Goal: Information Seeking & Learning: Learn about a topic

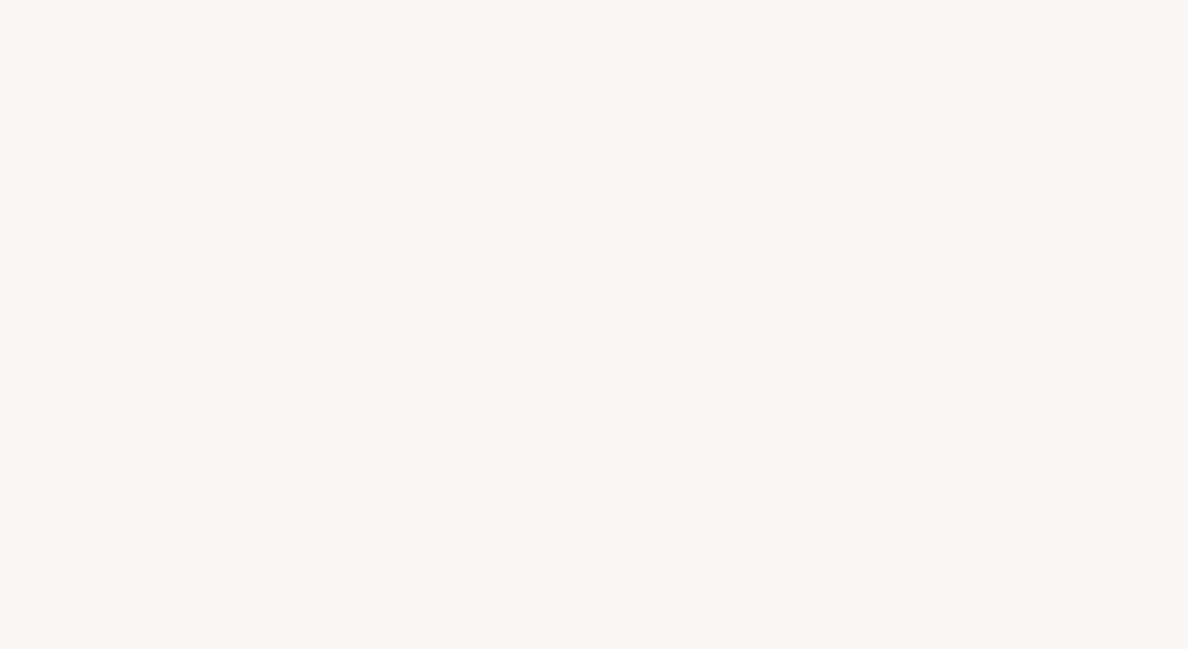
select select "FR"
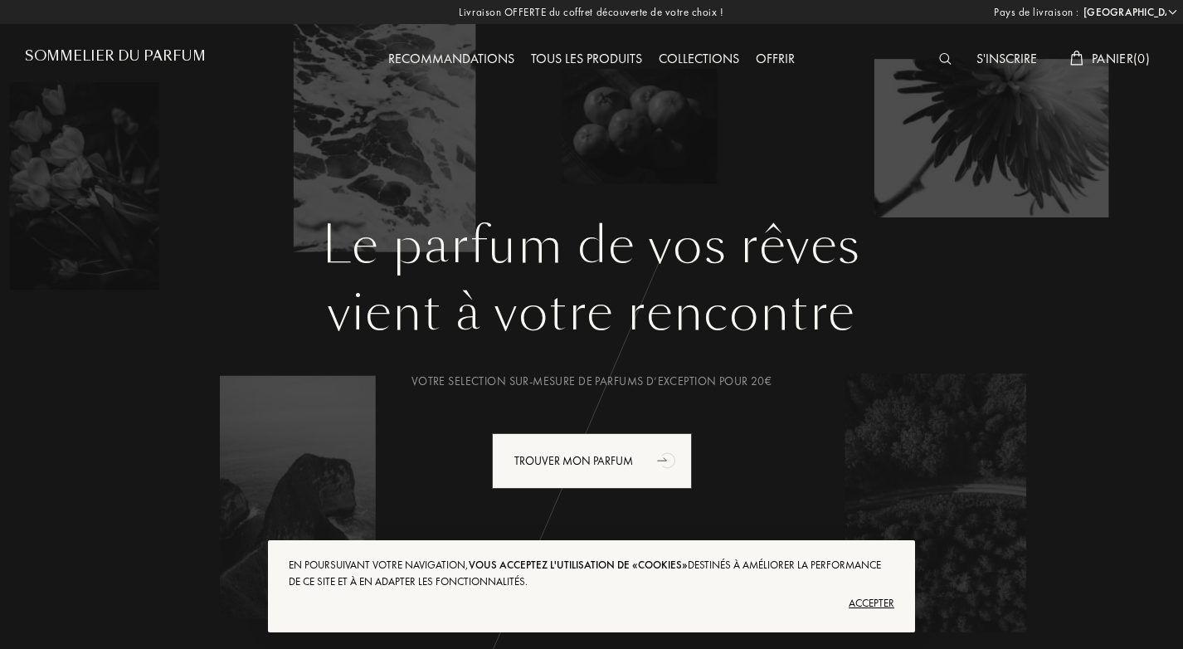
scroll to position [81, 0]
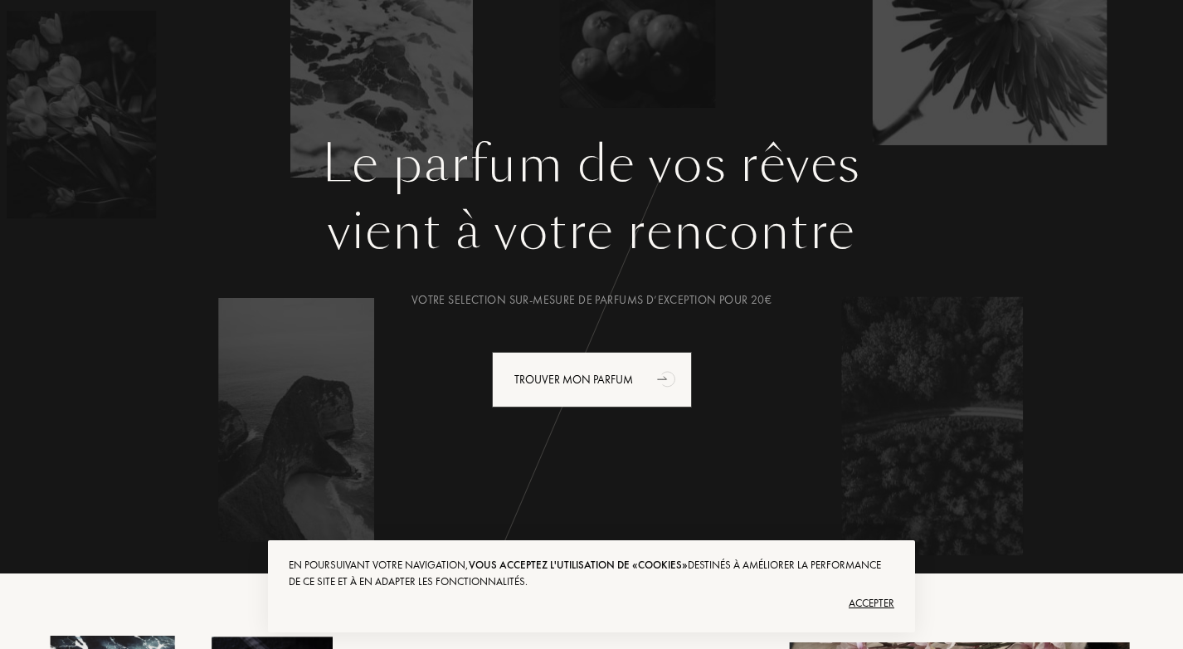
click at [856, 606] on div "Accepter" at bounding box center [592, 603] width 606 height 27
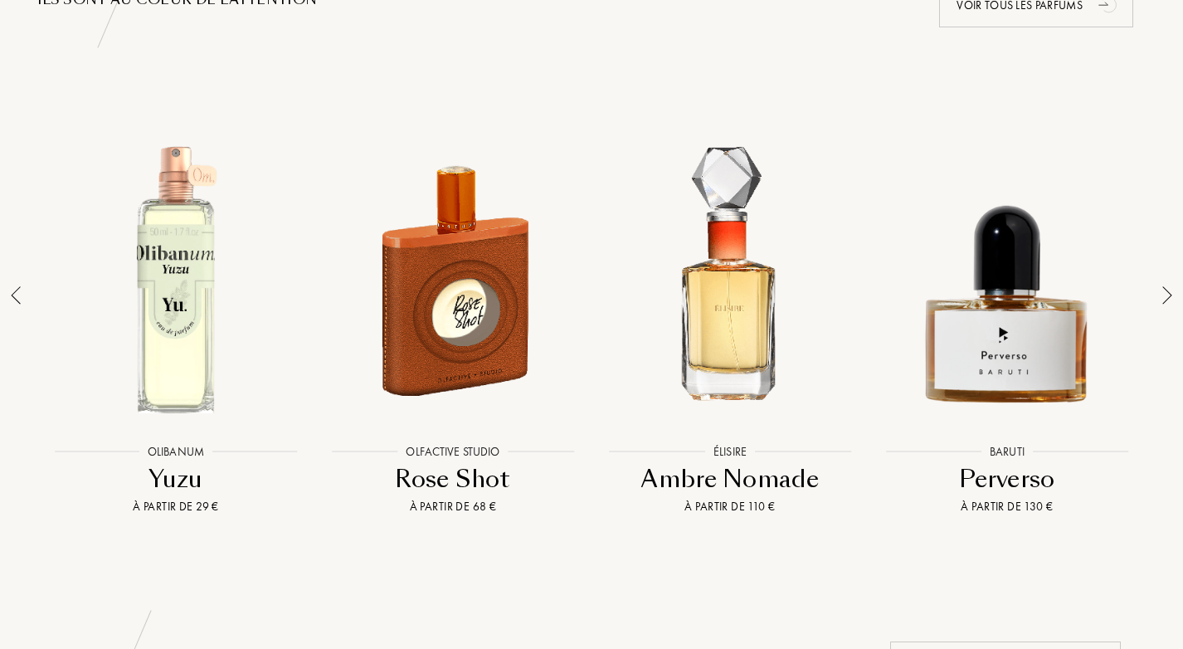
scroll to position [1175, 0]
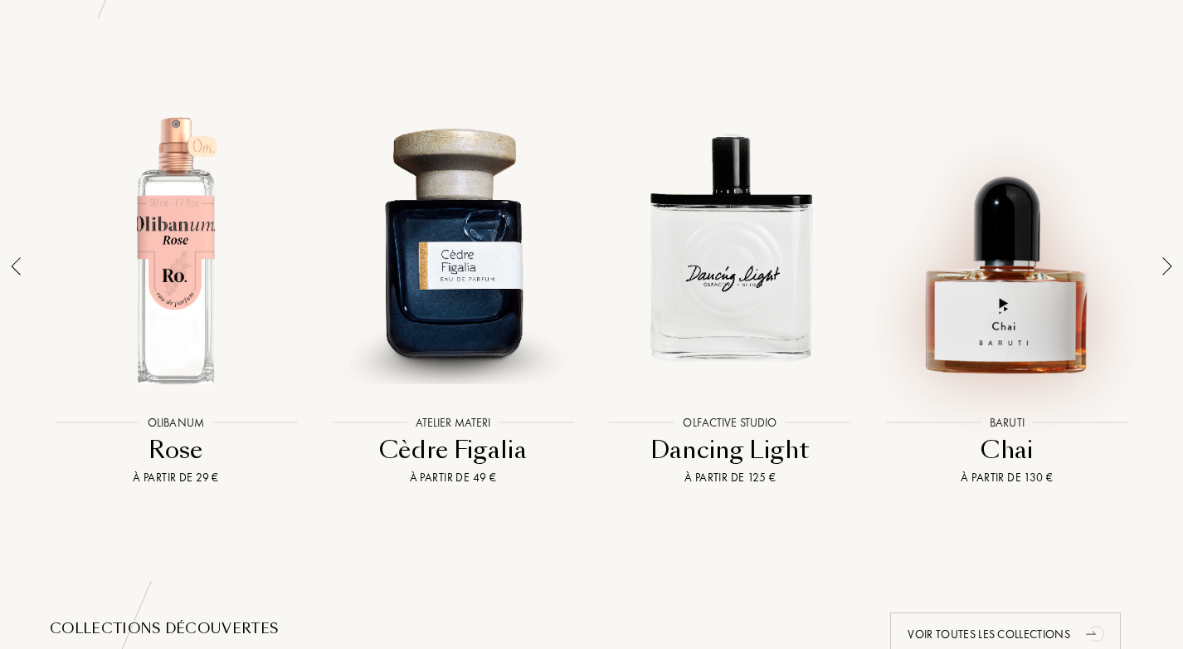
click at [1024, 310] on div at bounding box center [1007, 249] width 269 height 305
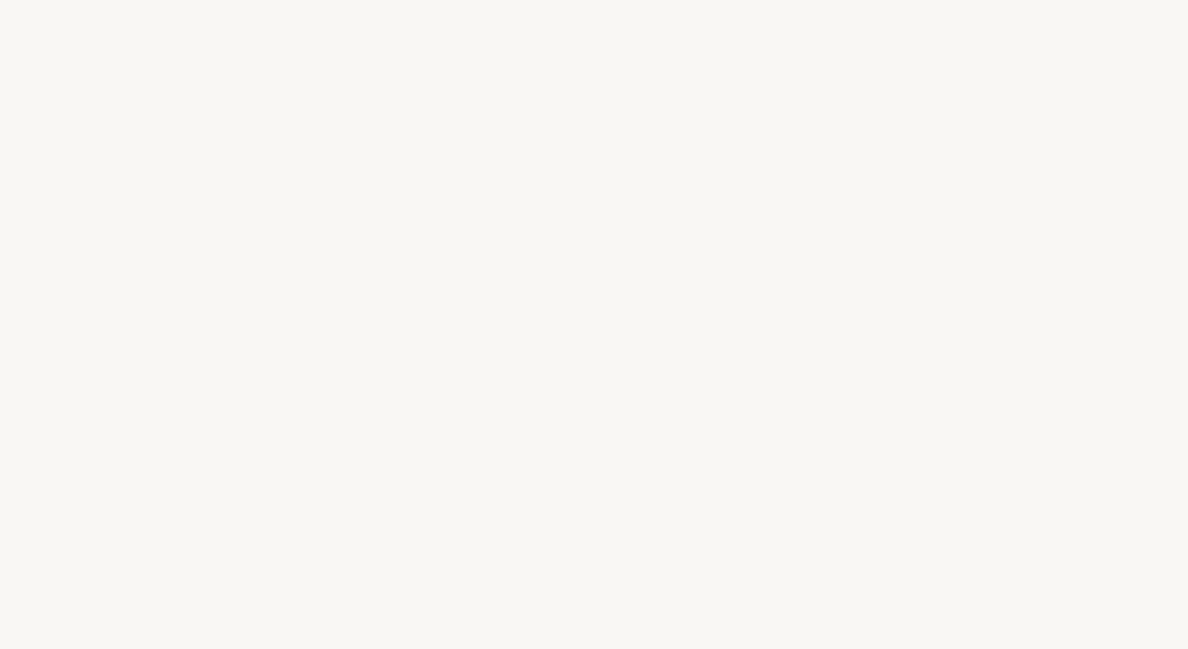
select select "FR"
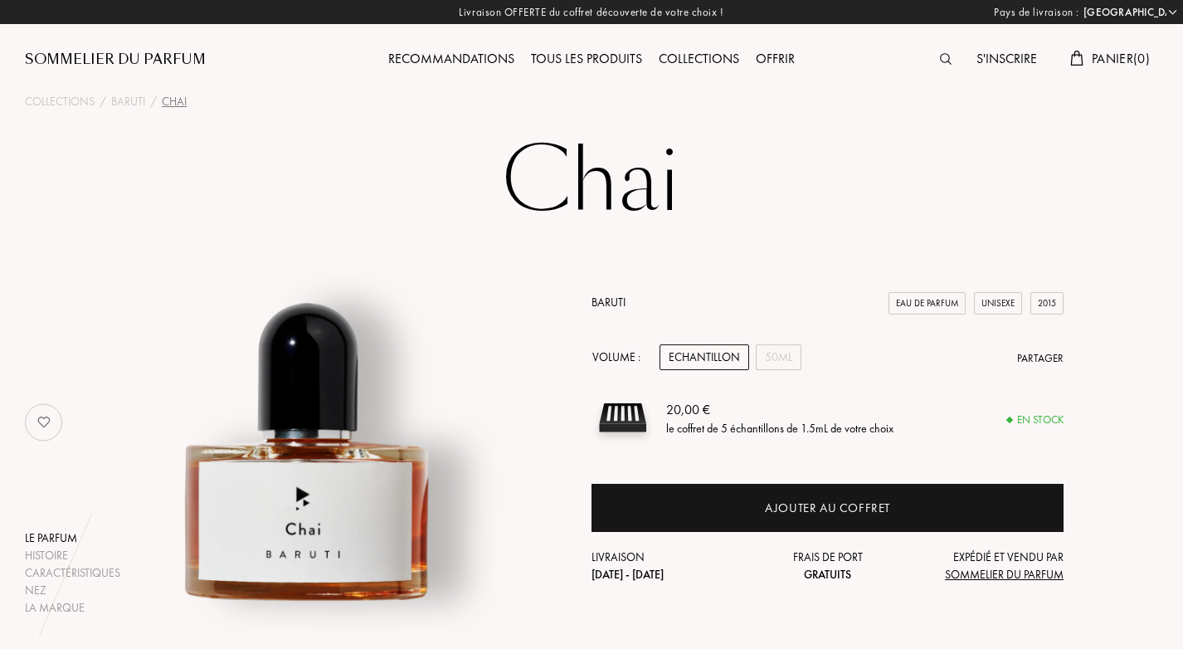
click at [610, 59] on div "Tous les produits" at bounding box center [587, 60] width 128 height 22
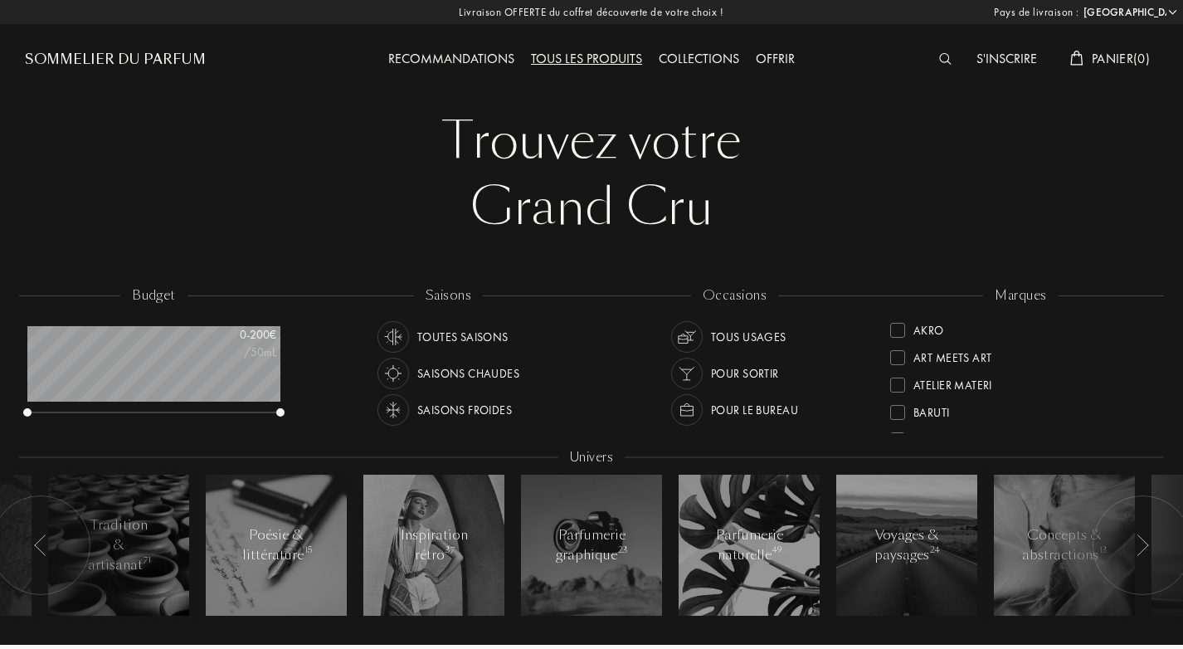
select select "FR"
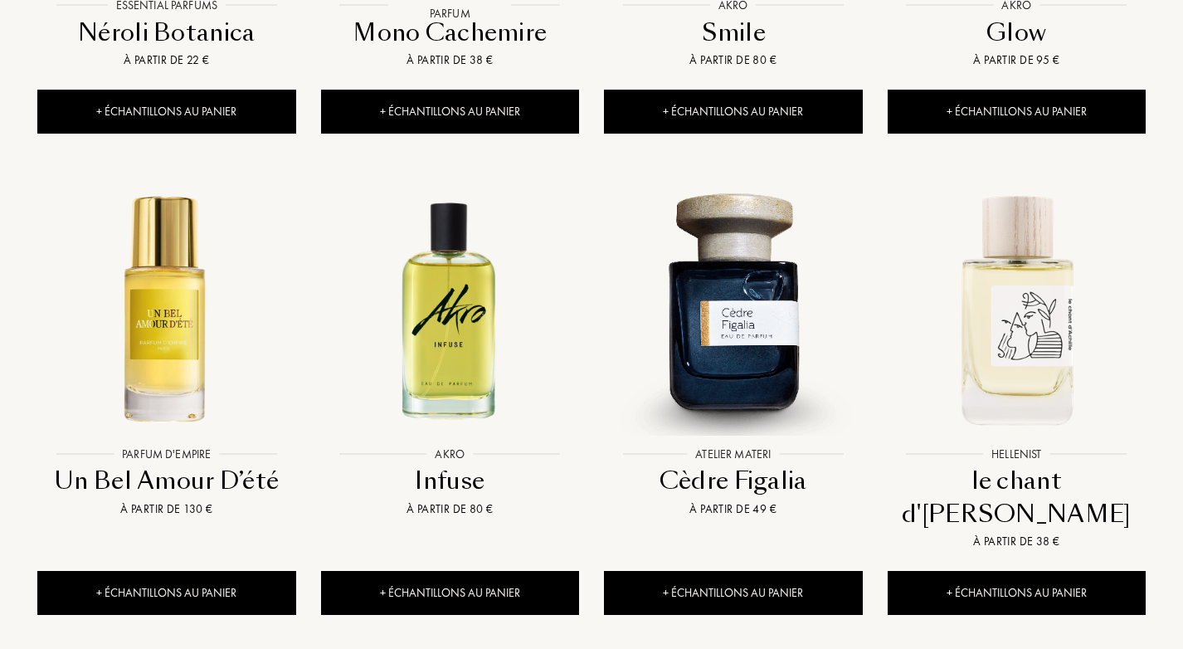
scroll to position [1534, 0]
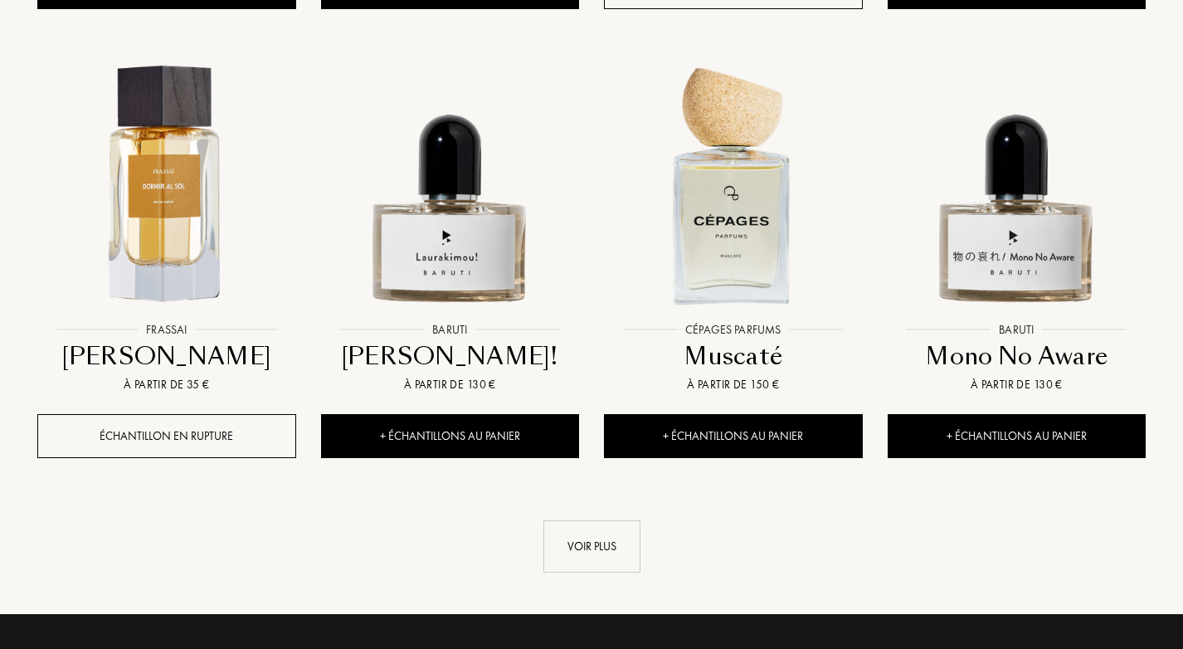
scroll to position [3086, 0]
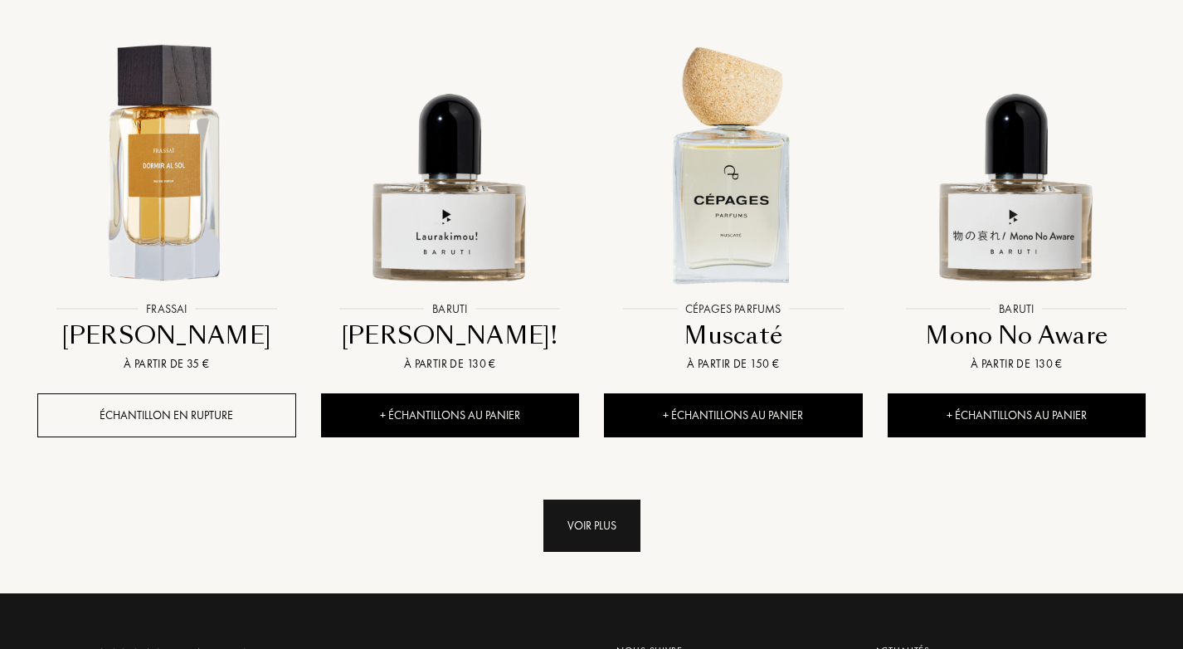
click at [596, 499] on div "Voir plus" at bounding box center [591, 525] width 97 height 52
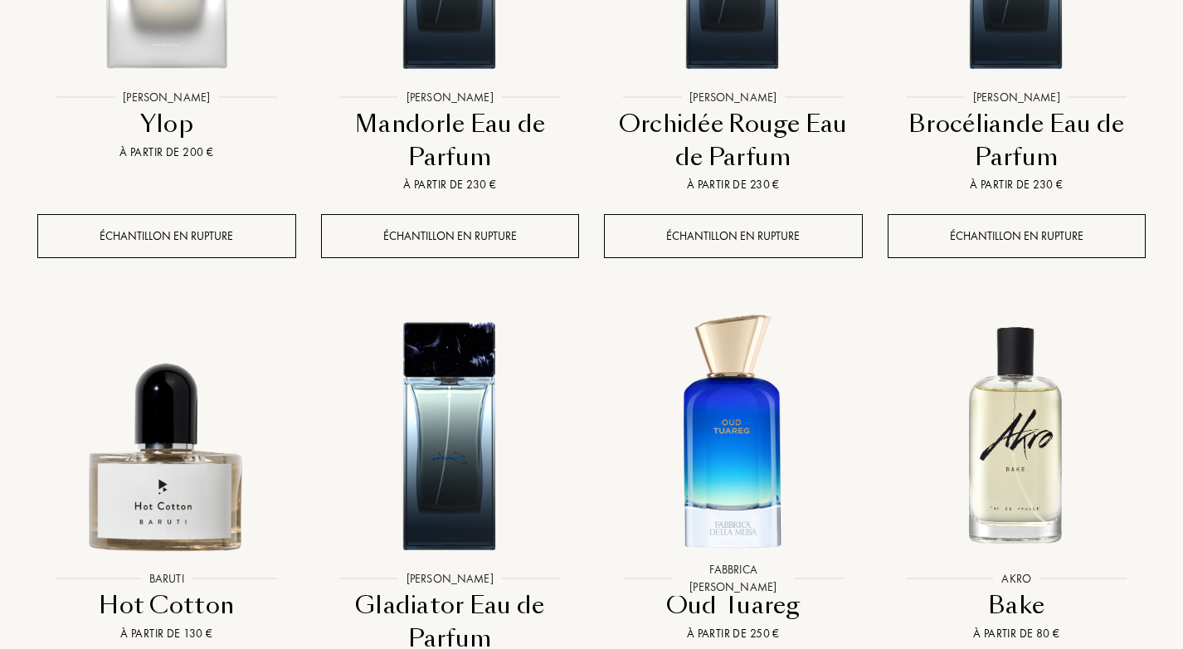
scroll to position [0, 0]
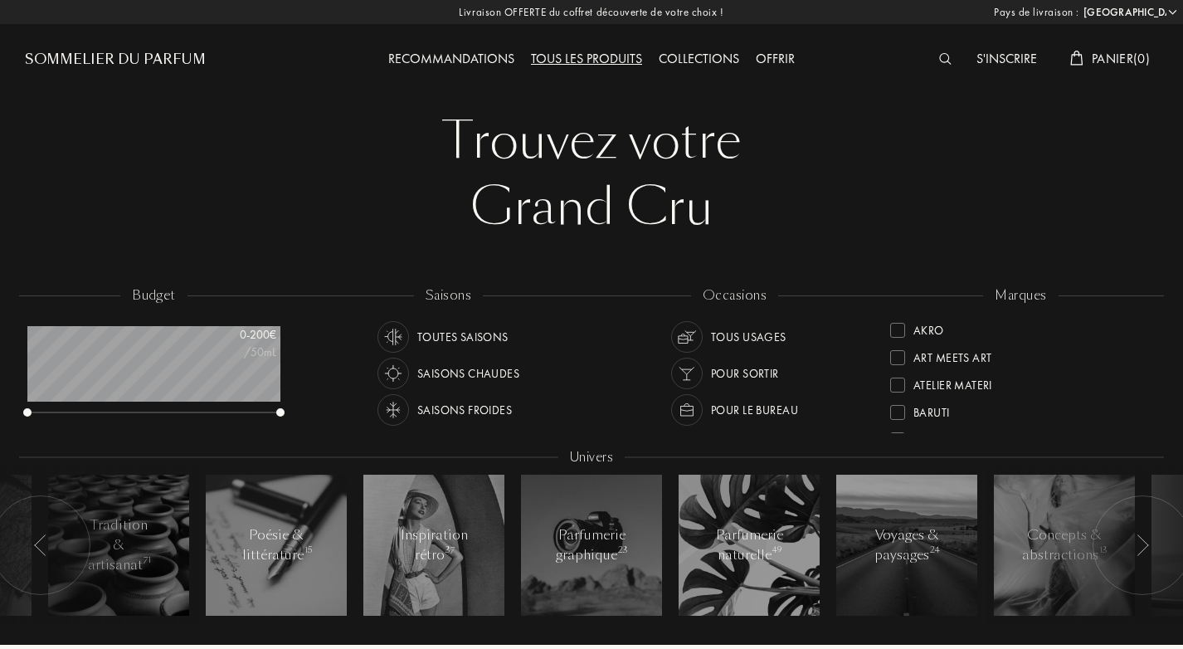
click at [440, 412] on div "Saisons froides" at bounding box center [464, 410] width 95 height 32
click at [683, 332] on img at bounding box center [686, 336] width 23 height 23
drag, startPoint x: 1148, startPoint y: 329, endPoint x: 1148, endPoint y: 361, distance: 31.5
click at [1148, 361] on div "Akro Art Meets Art Atelier Materi Baruti Binet-Papillon Cépages Parfums Élisire…" at bounding box center [1020, 374] width 261 height 117
drag, startPoint x: 1148, startPoint y: 361, endPoint x: 1148, endPoint y: 392, distance: 31.5
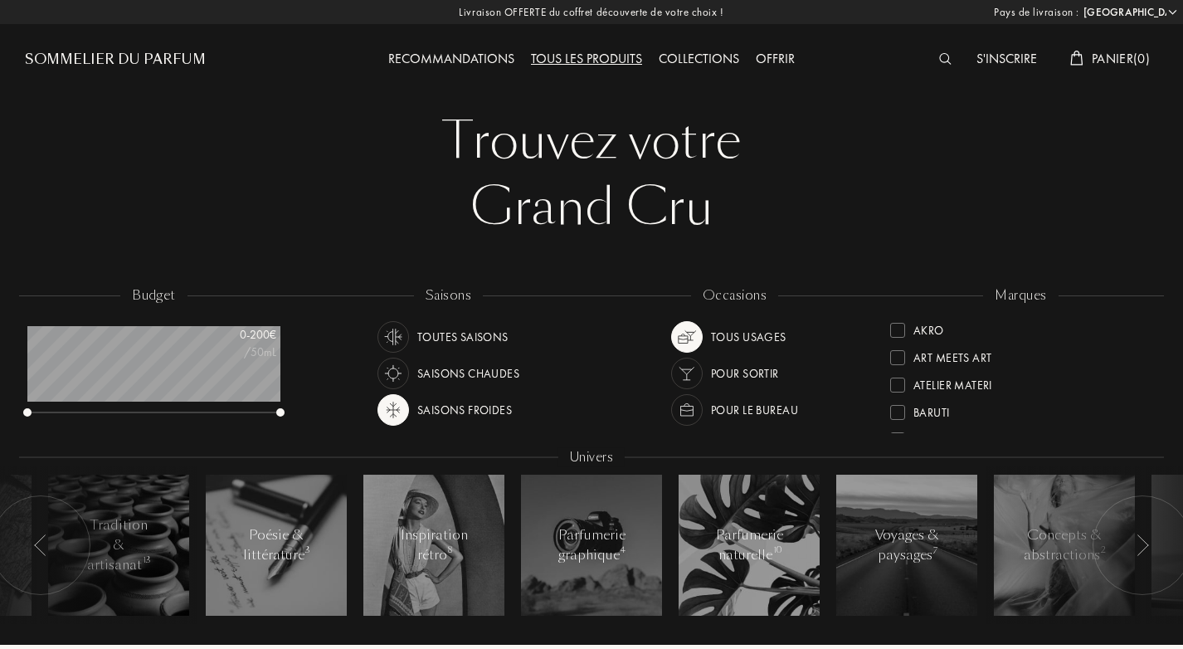
click at [1148, 392] on div "Akro Art Meets Art Atelier Materi Baruti Binet-Papillon Cépages Parfums Élisire…" at bounding box center [1020, 374] width 261 height 117
drag, startPoint x: 1148, startPoint y: 393, endPoint x: 1148, endPoint y: 416, distance: 23.2
click at [1148, 416] on div "Baruti" at bounding box center [1020, 406] width 261 height 27
click at [1130, 542] on div at bounding box center [1142, 545] width 100 height 100
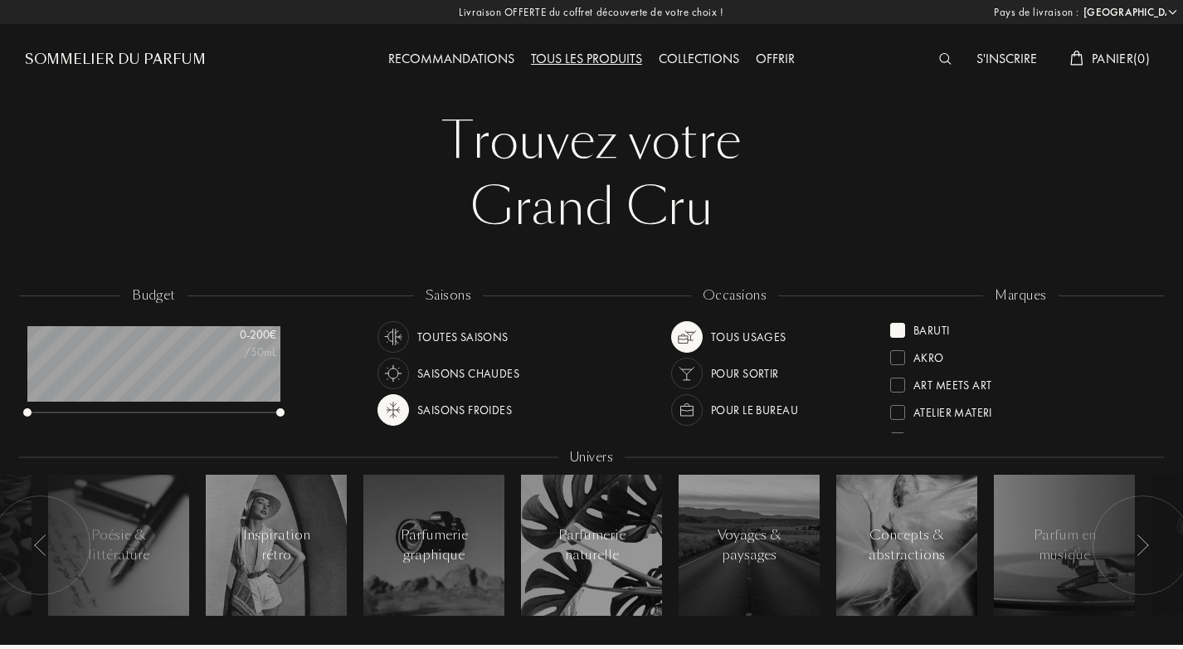
drag, startPoint x: 1148, startPoint y: 364, endPoint x: 1149, endPoint y: 401, distance: 36.5
click at [1149, 401] on div "Baruti Akro Art Meets Art Atelier Materi Binet-Papillon Cépages Parfums Élisire…" at bounding box center [1020, 374] width 261 height 117
click at [891, 332] on div at bounding box center [897, 330] width 15 height 15
click at [706, 59] on div "Collections" at bounding box center [698, 60] width 97 height 22
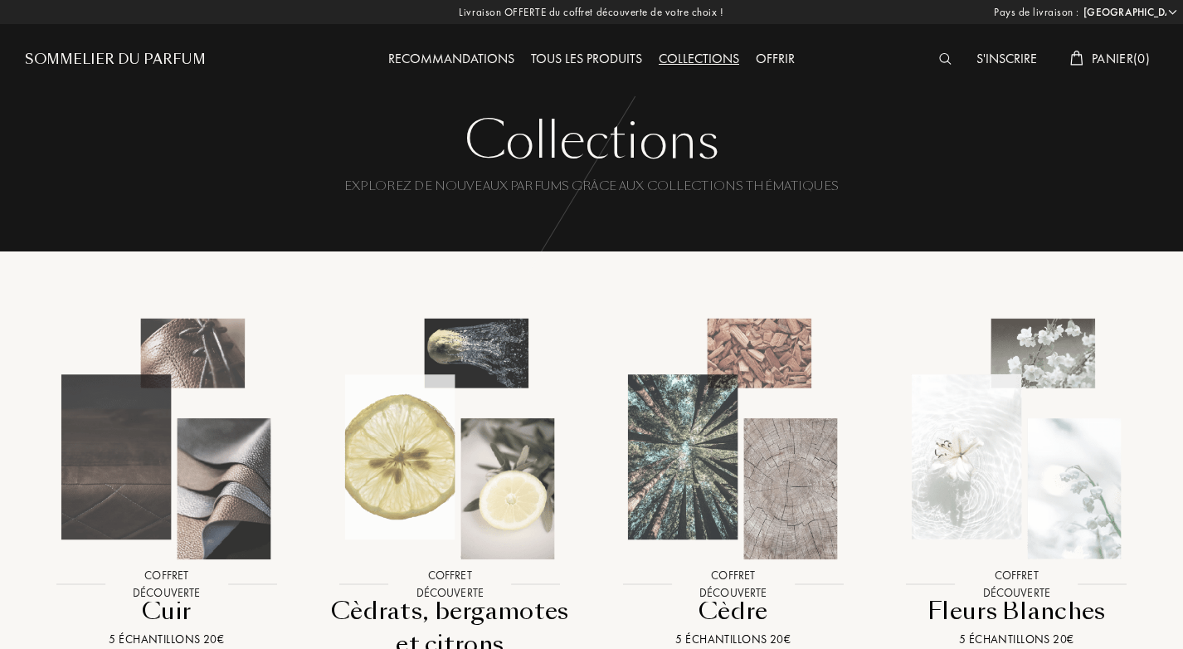
select select "FR"
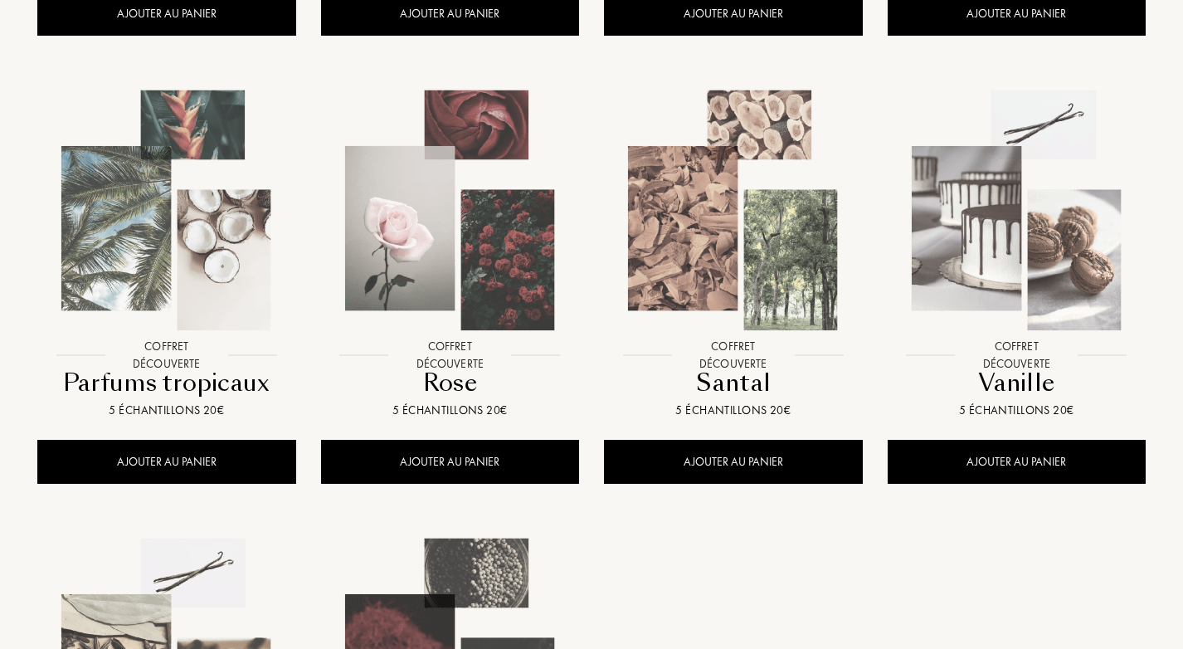
scroll to position [1469, 0]
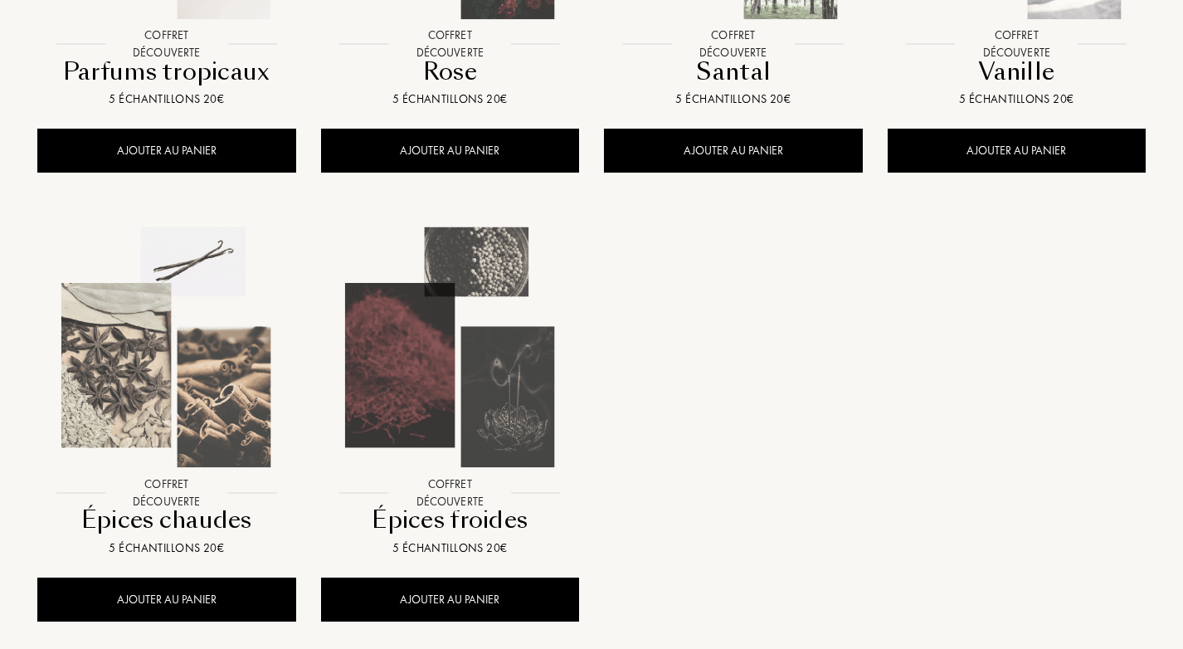
click at [194, 383] on img at bounding box center [166, 347] width 255 height 255
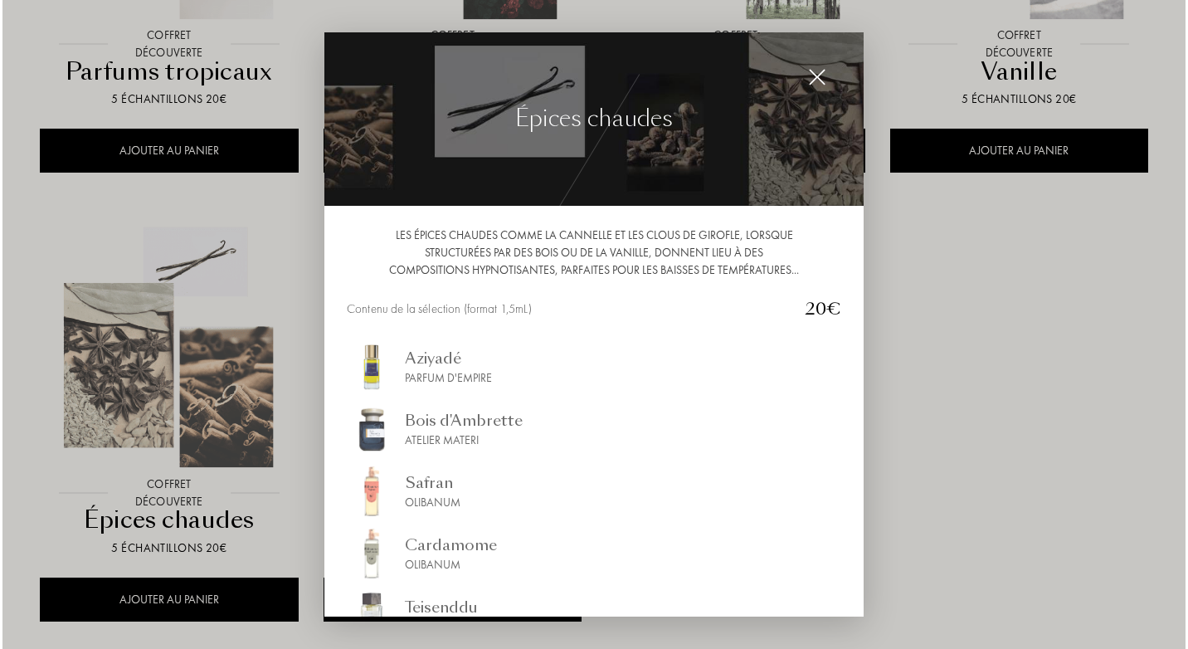
scroll to position [1471, 0]
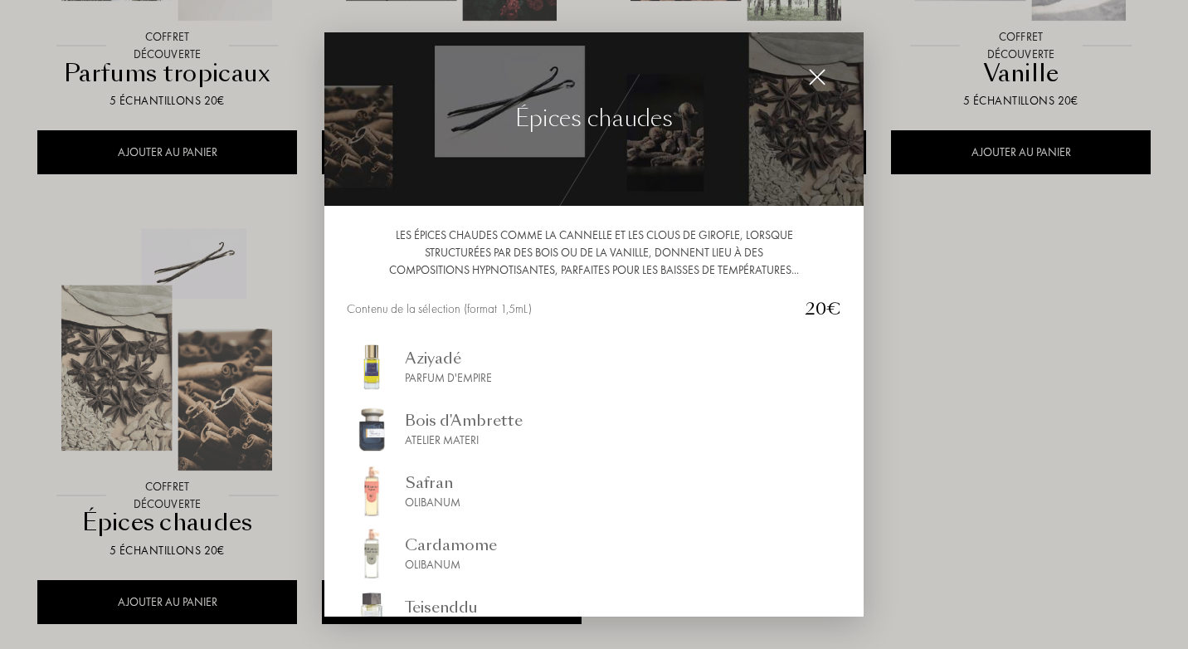
click at [451, 433] on div "Atelier Materi" at bounding box center [464, 439] width 118 height 17
click at [820, 85] on img at bounding box center [817, 77] width 18 height 18
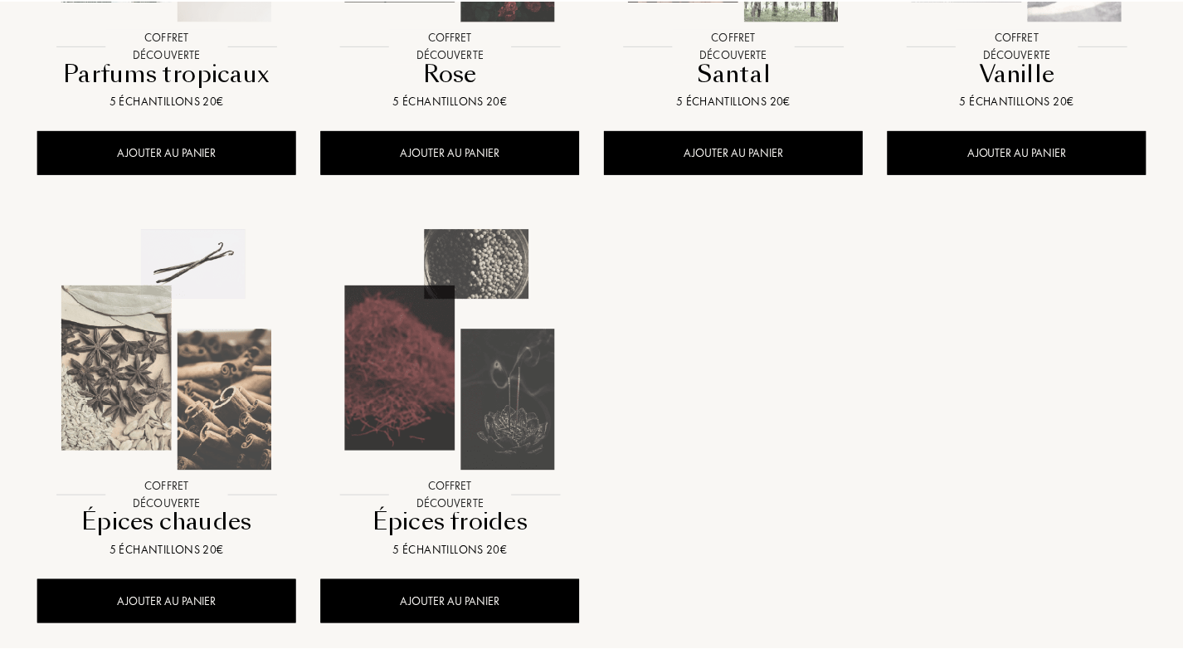
scroll to position [1469, 0]
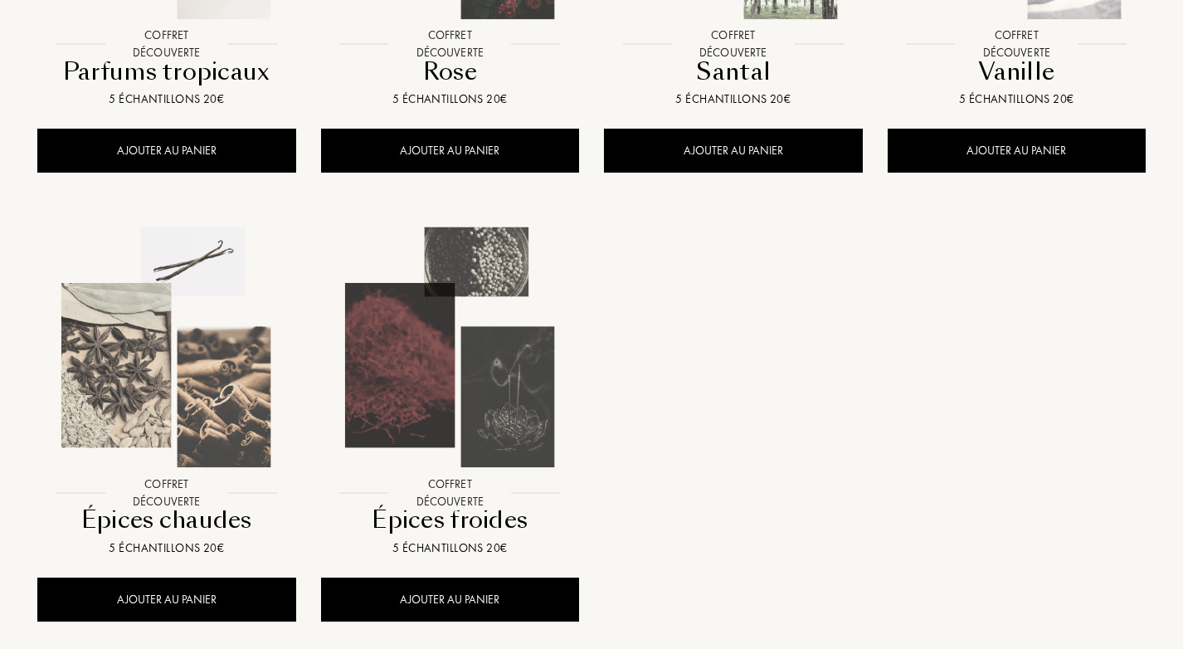
click at [468, 412] on img at bounding box center [450, 347] width 255 height 255
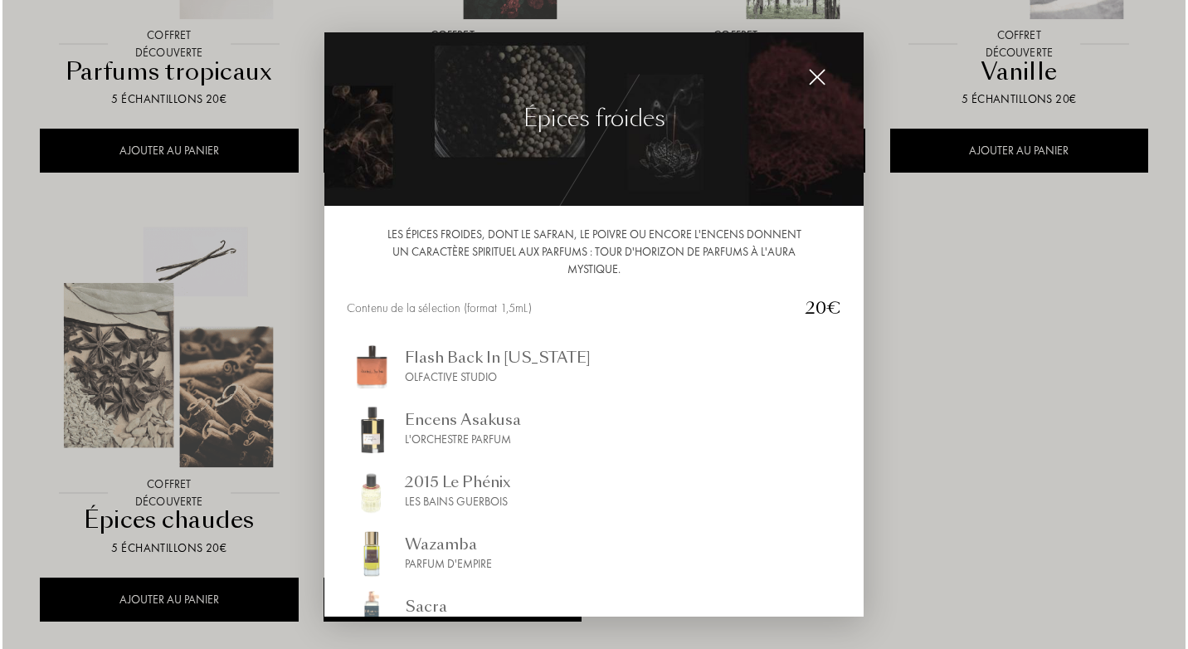
scroll to position [1471, 0]
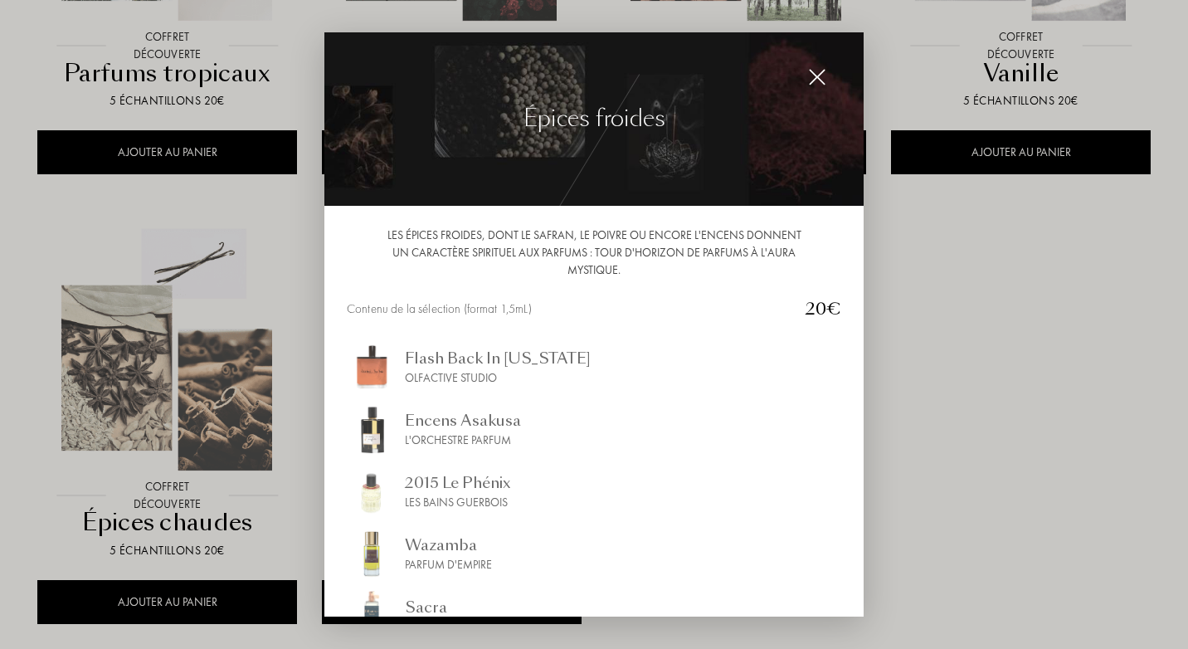
click at [451, 556] on div "Parfum d'Empire" at bounding box center [448, 564] width 87 height 17
click at [441, 435] on div "L'Orchestre Parfum" at bounding box center [463, 439] width 116 height 17
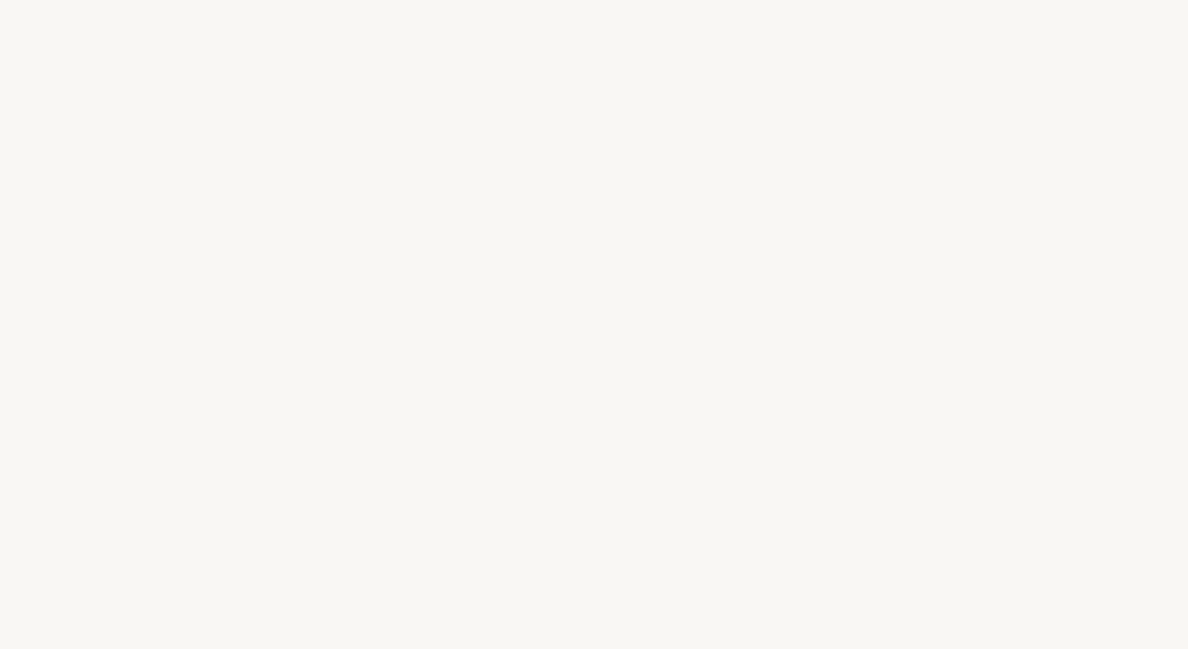
select select "FR"
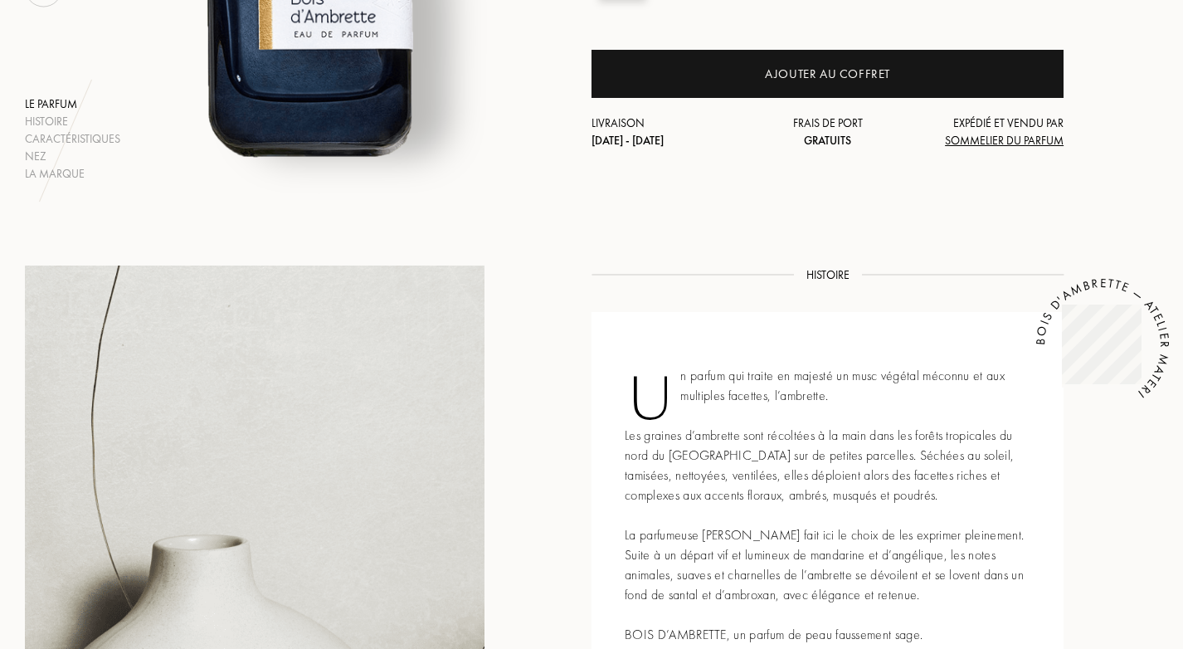
scroll to position [333, 0]
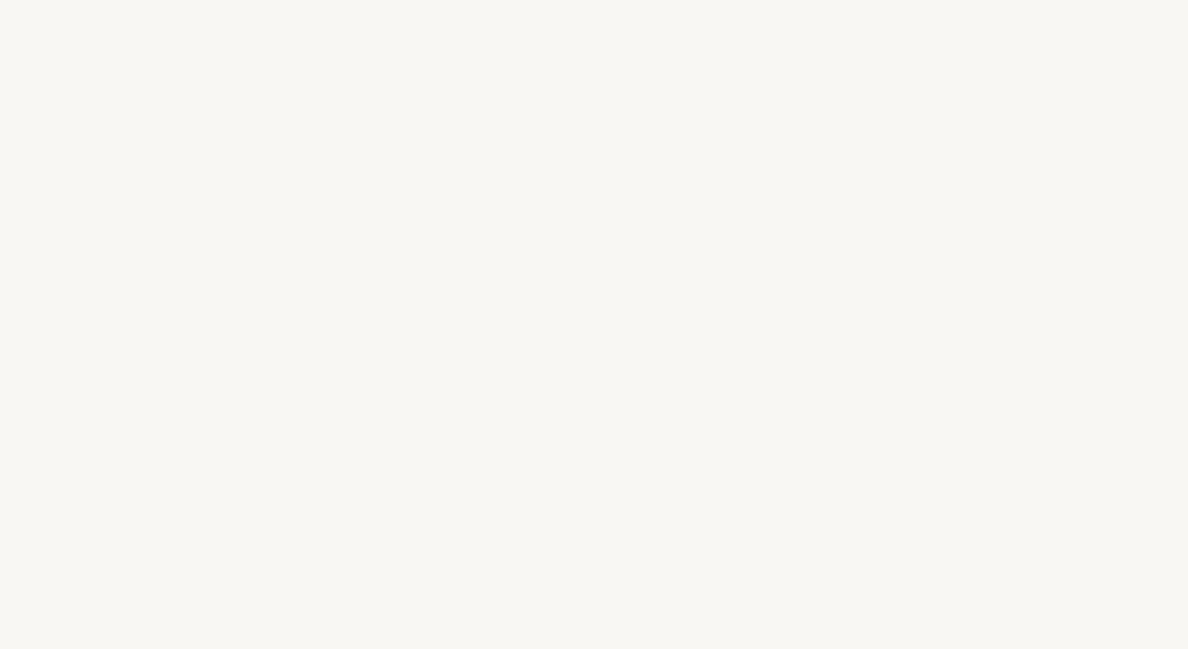
select select "FR"
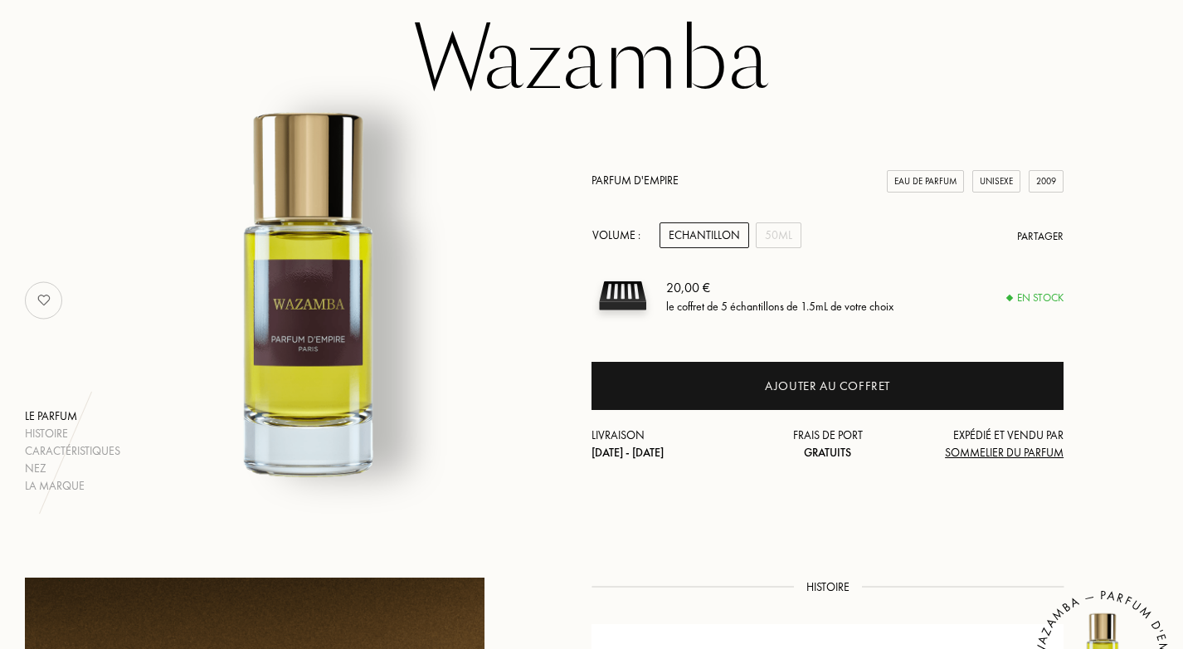
scroll to position [112, 0]
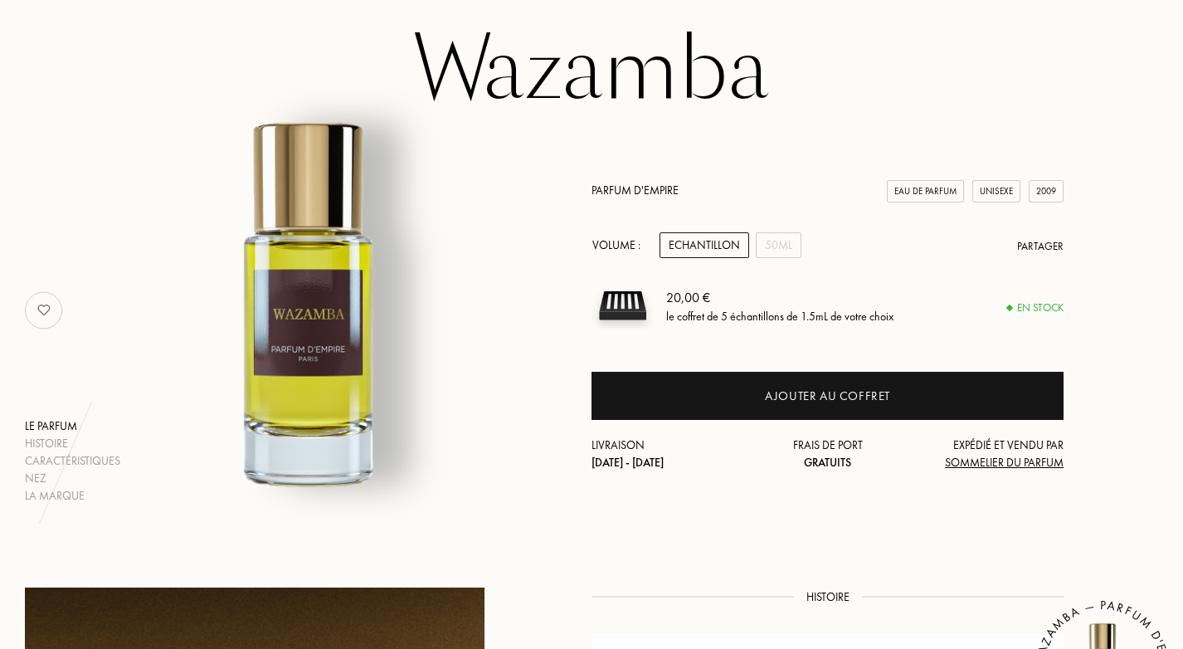
click at [657, 191] on link "Parfum d'Empire" at bounding box center [634, 189] width 87 height 15
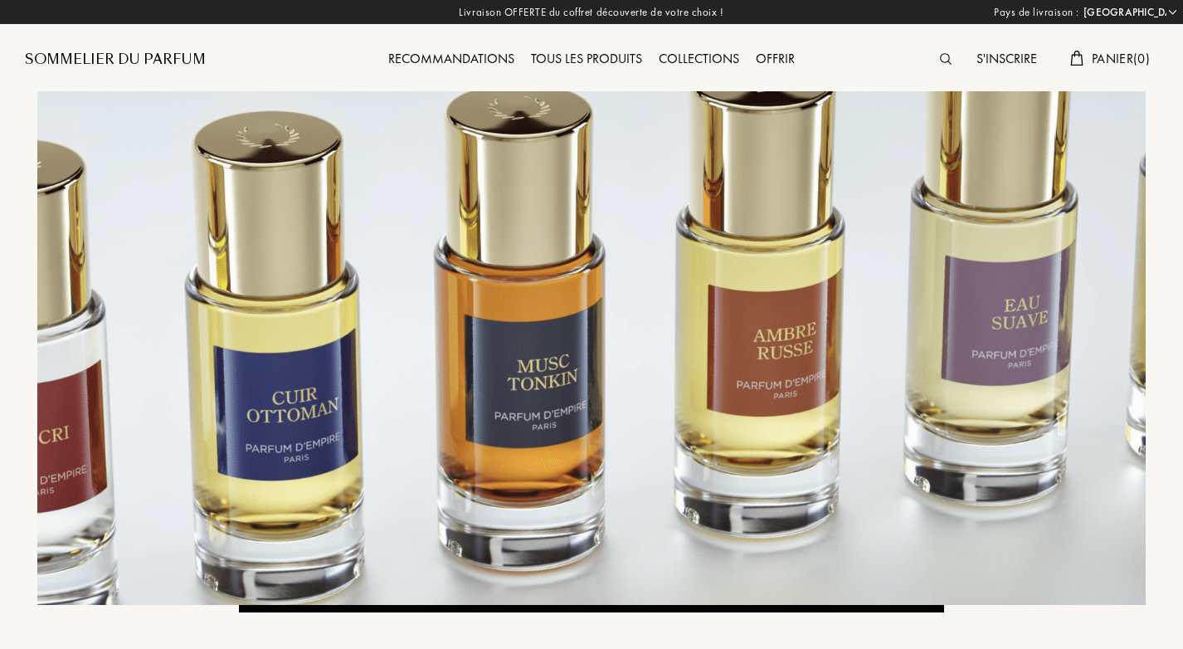
select select "FR"
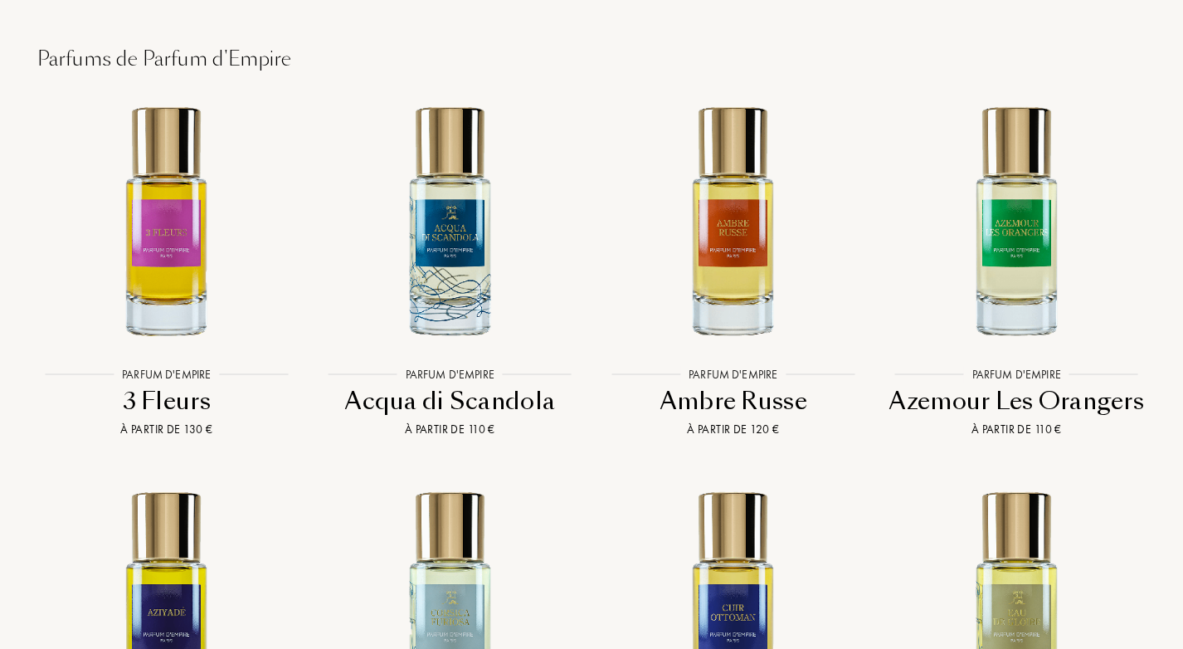
scroll to position [3198, 0]
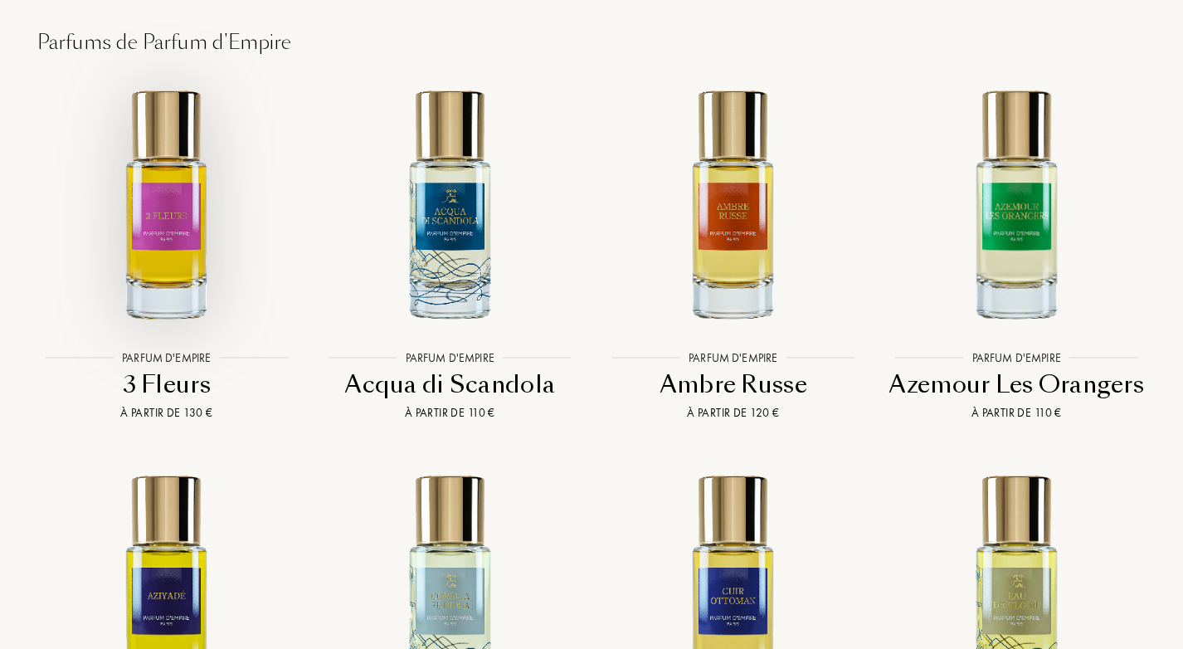
click at [182, 261] on img at bounding box center [166, 202] width 255 height 255
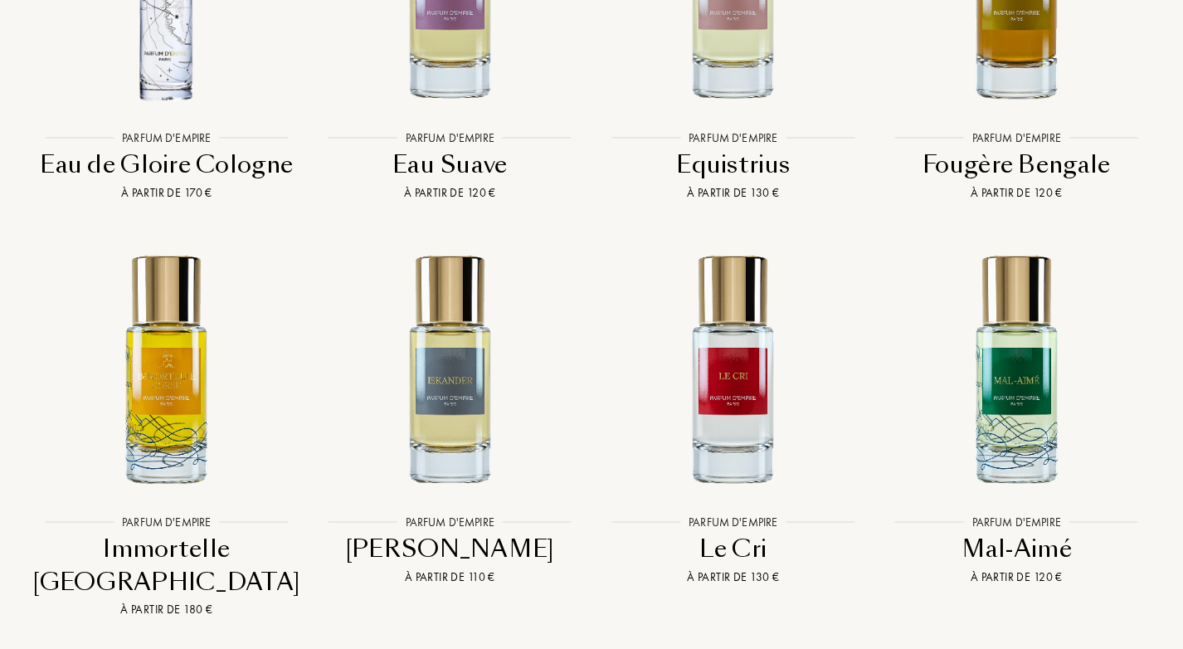
scroll to position [4161, 0]
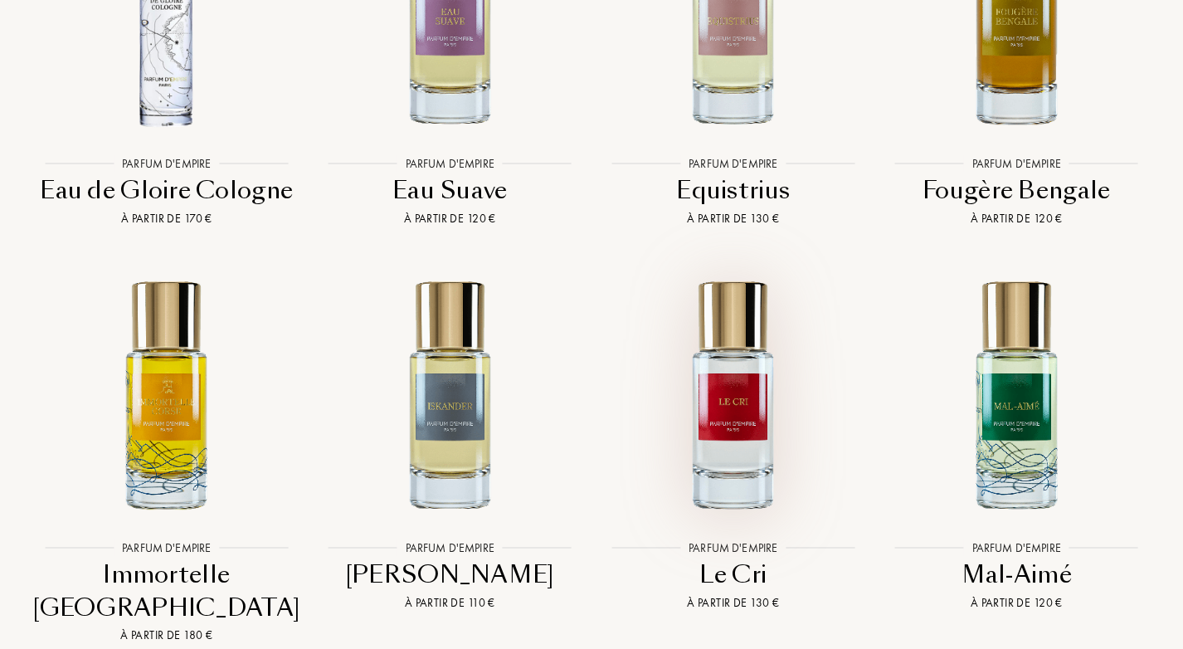
click at [716, 362] on img at bounding box center [733, 393] width 255 height 255
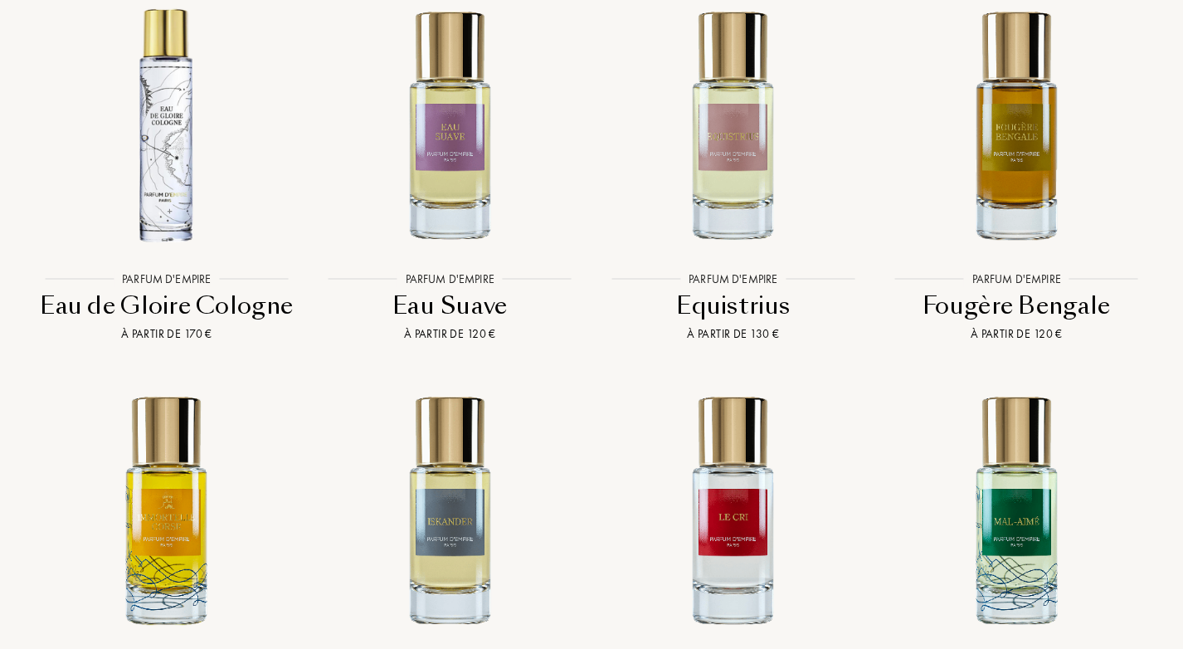
scroll to position [3945, 0]
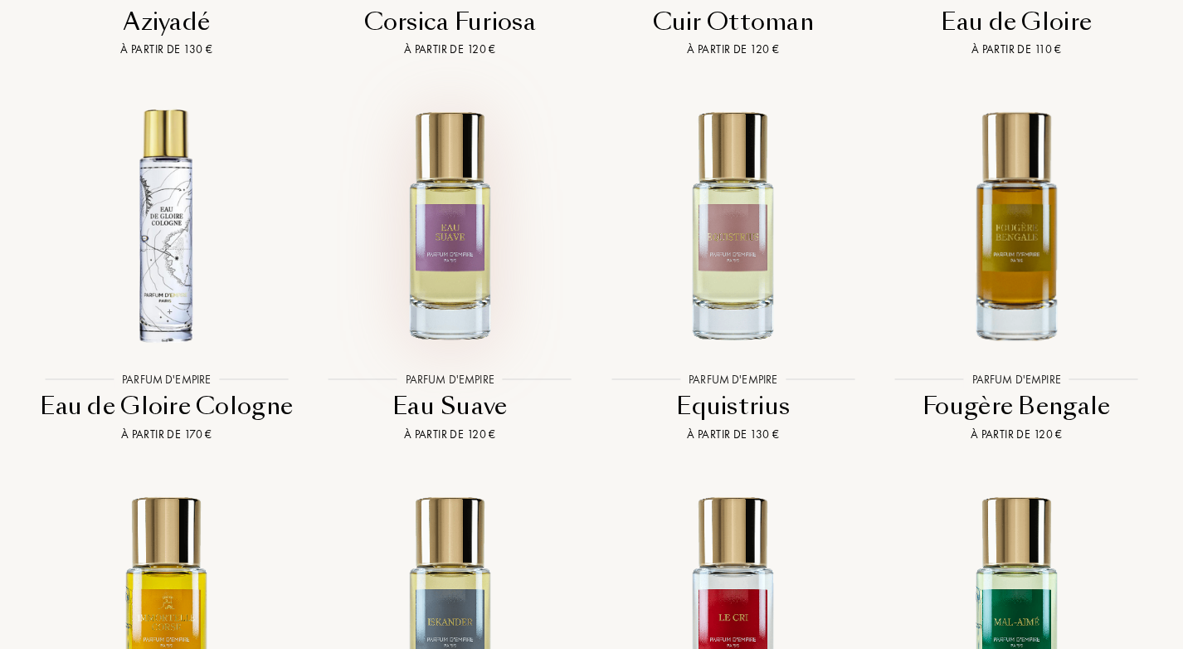
click at [440, 236] on img at bounding box center [450, 224] width 255 height 255
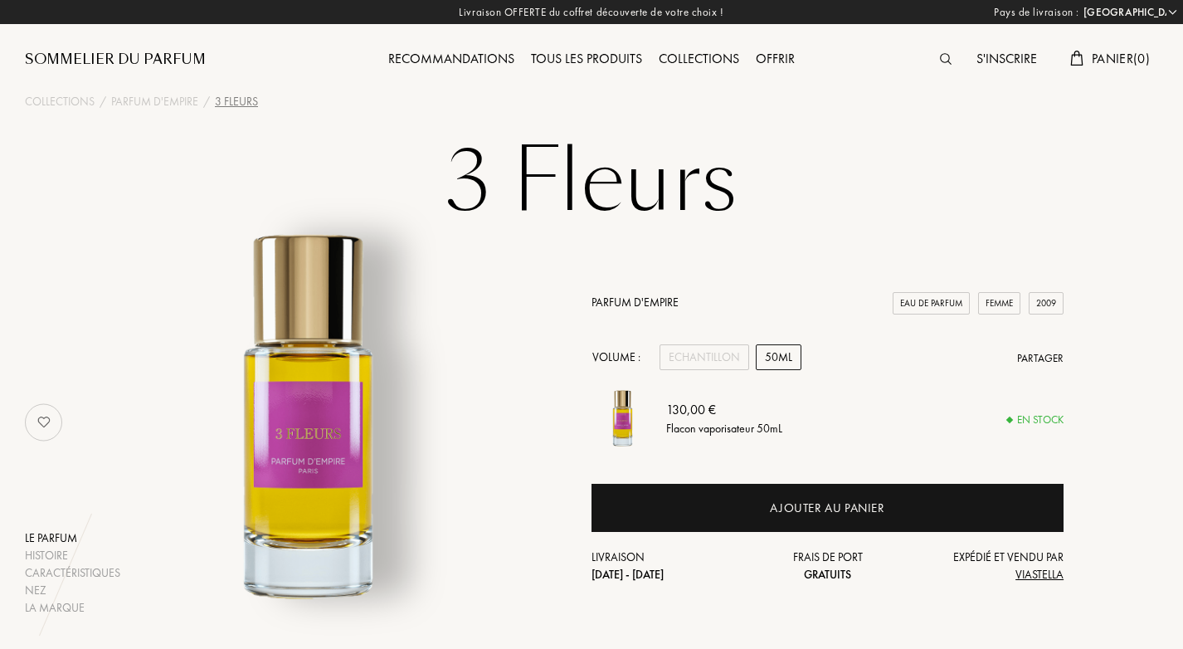
select select "FR"
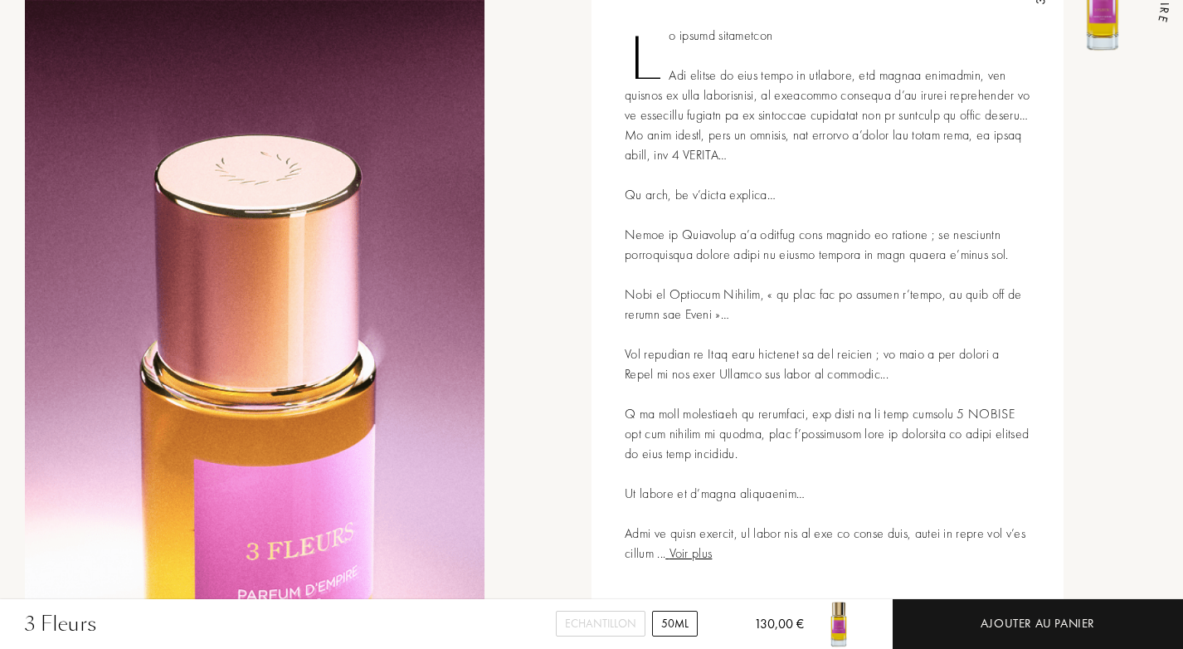
scroll to position [803, 0]
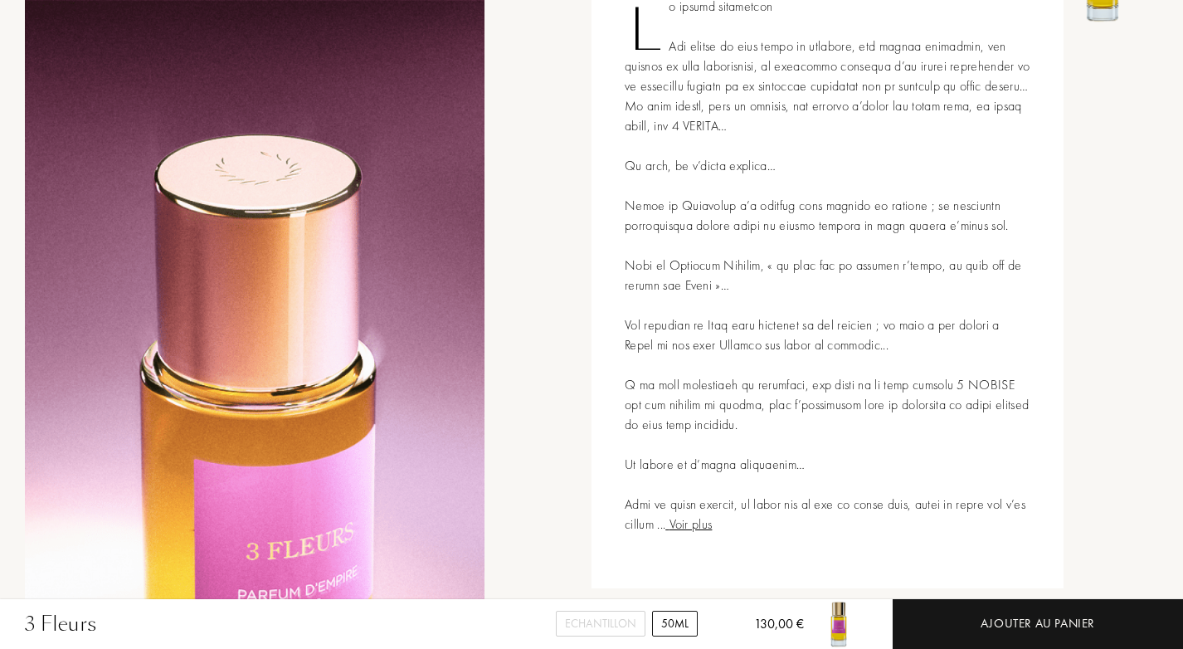
click at [712, 527] on span "Voir plus" at bounding box center [688, 523] width 46 height 17
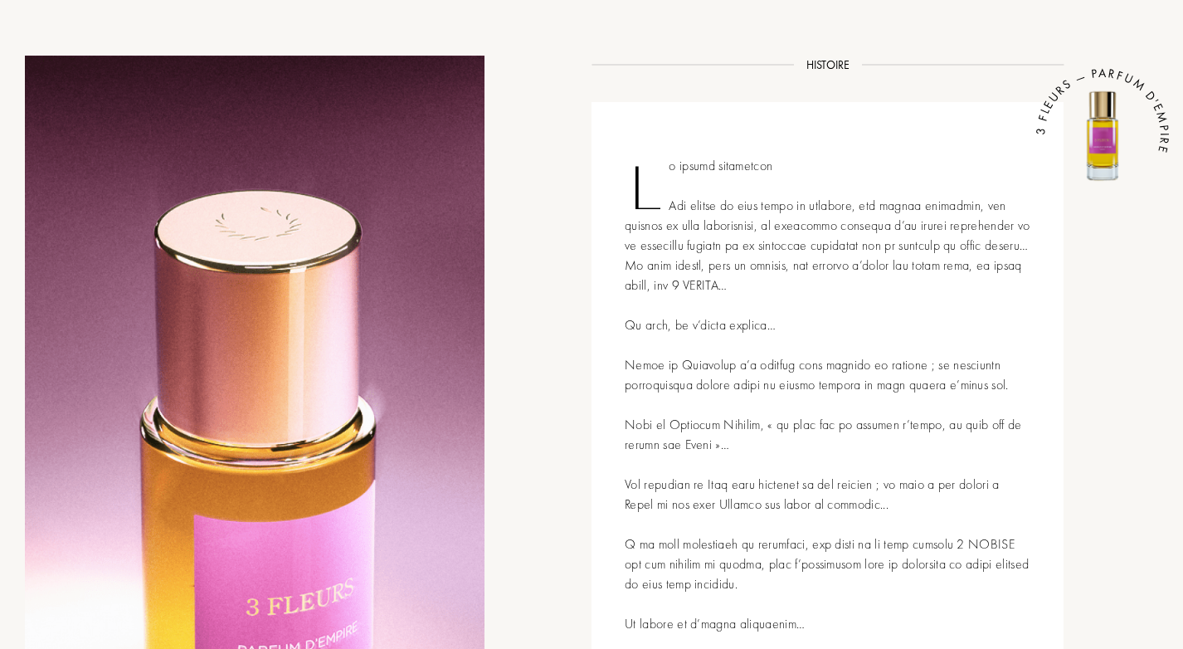
scroll to position [0, 0]
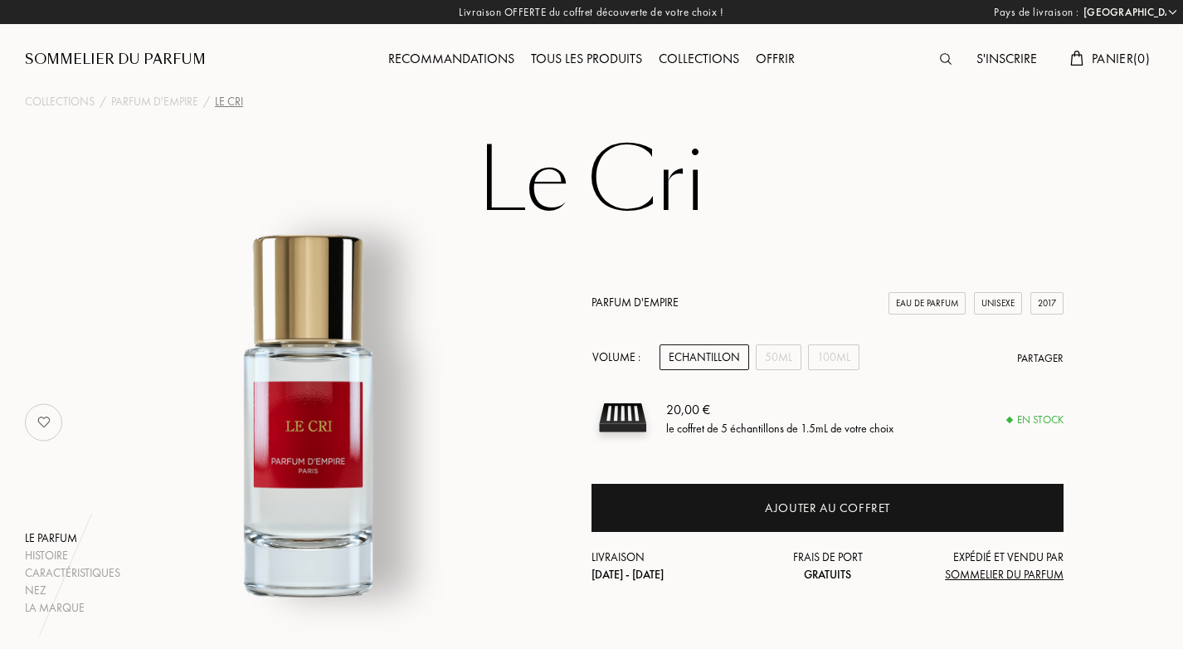
select select "FR"
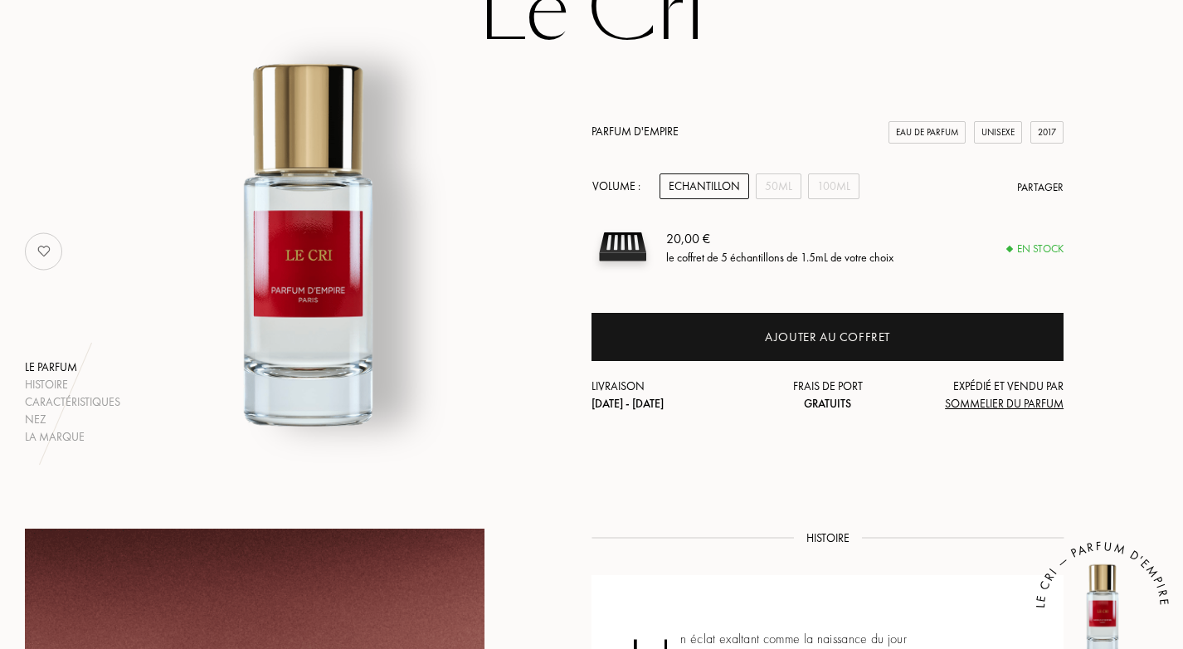
scroll to position [126, 0]
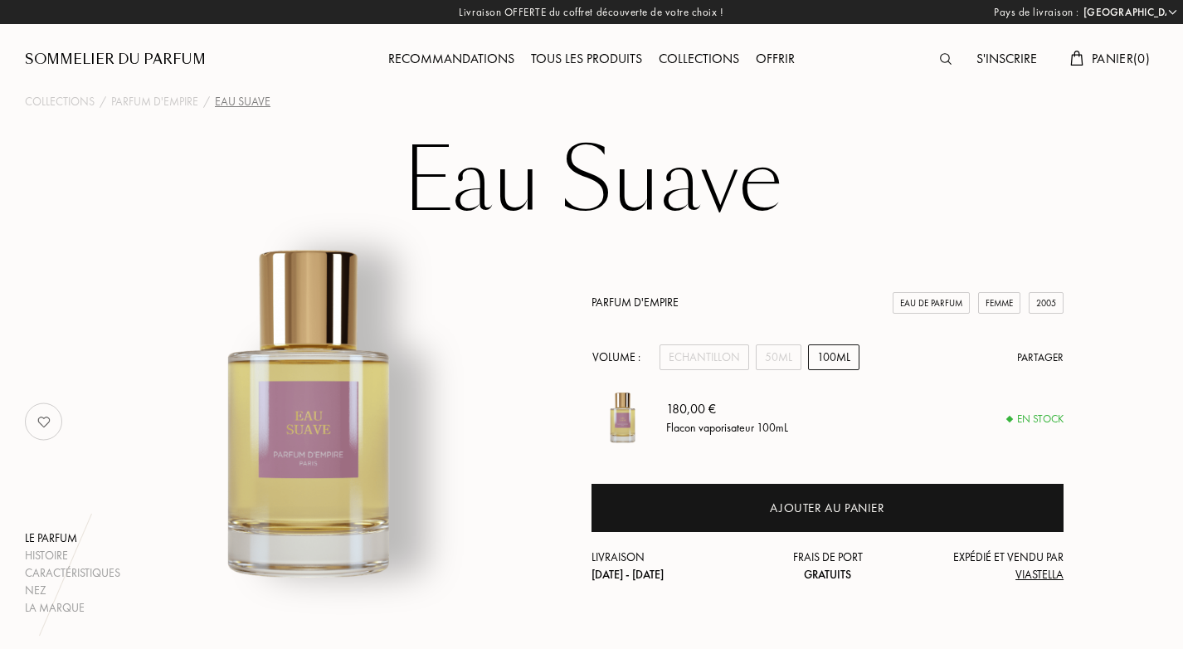
select select "FR"
click at [682, 59] on div "Collections" at bounding box center [698, 60] width 97 height 22
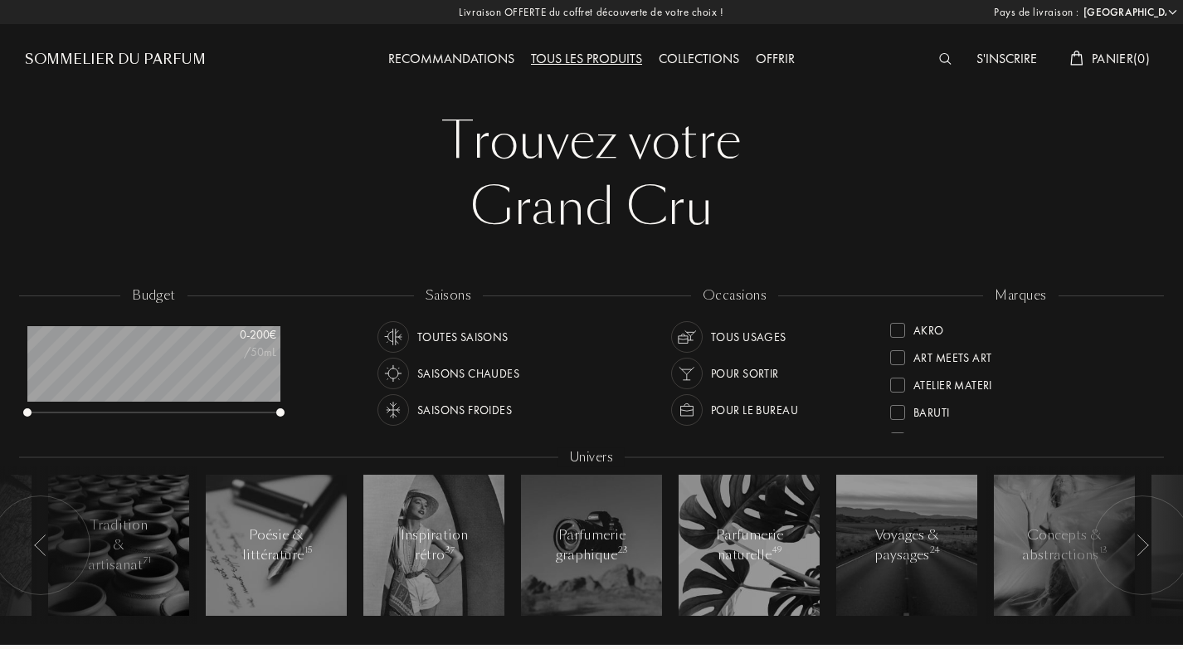
select select "FR"
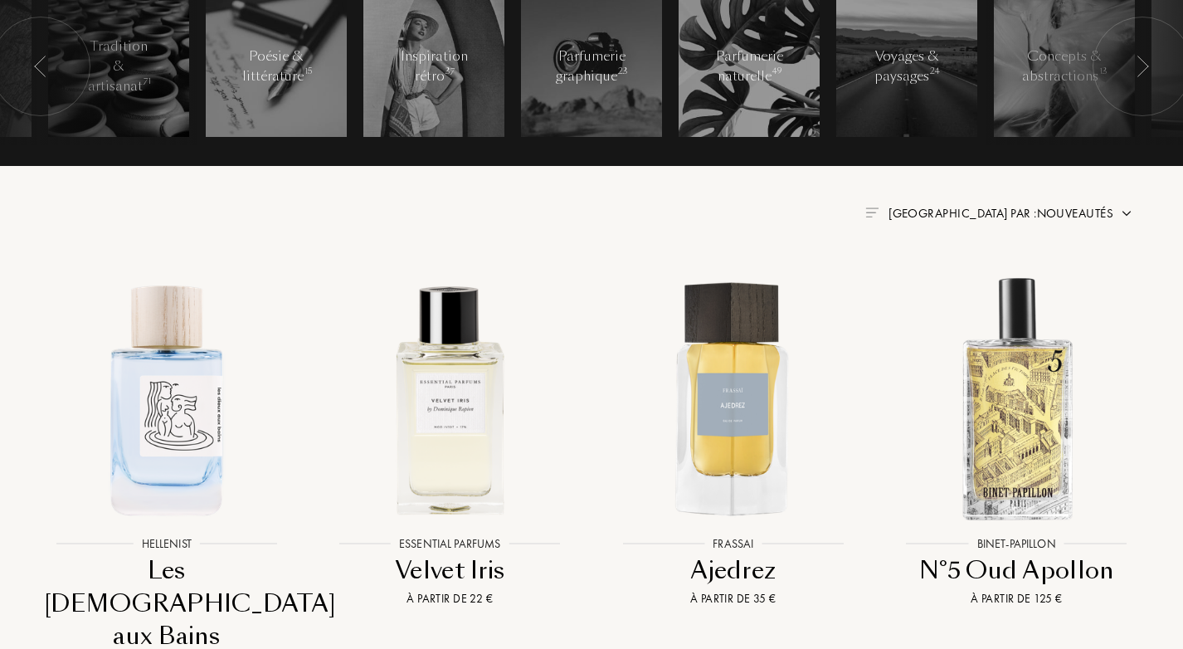
click at [1091, 212] on span "Trier par : Nouveautés" at bounding box center [1000, 213] width 225 height 17
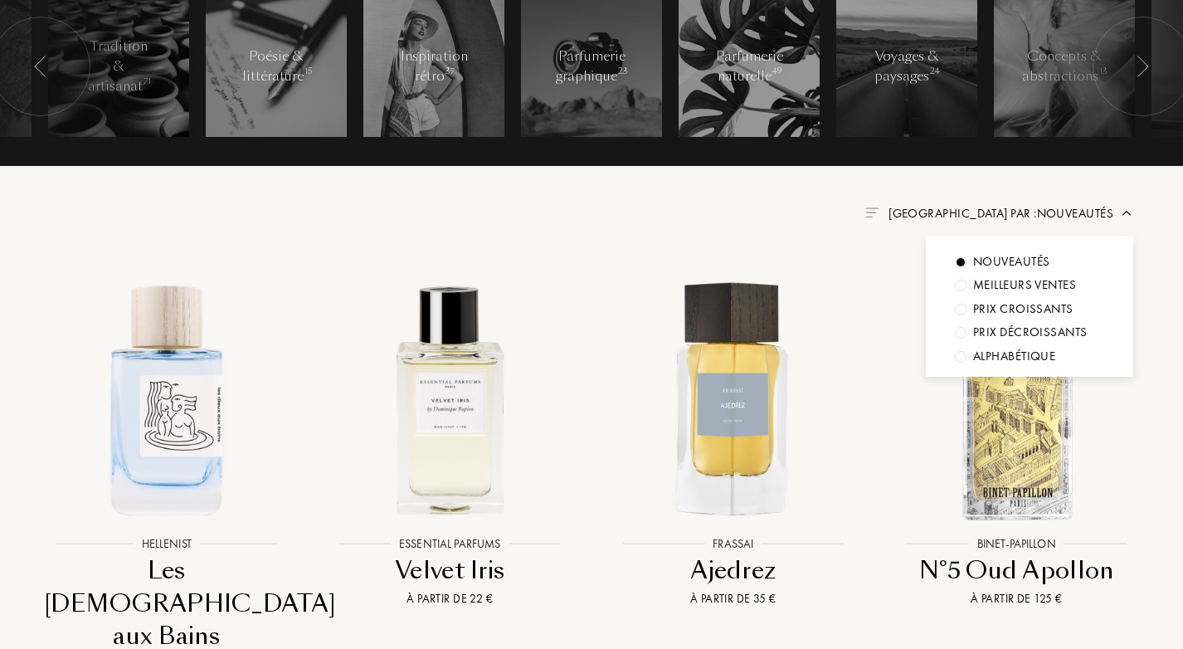
click at [1091, 212] on span "Trier par : Nouveautés" at bounding box center [1000, 213] width 225 height 17
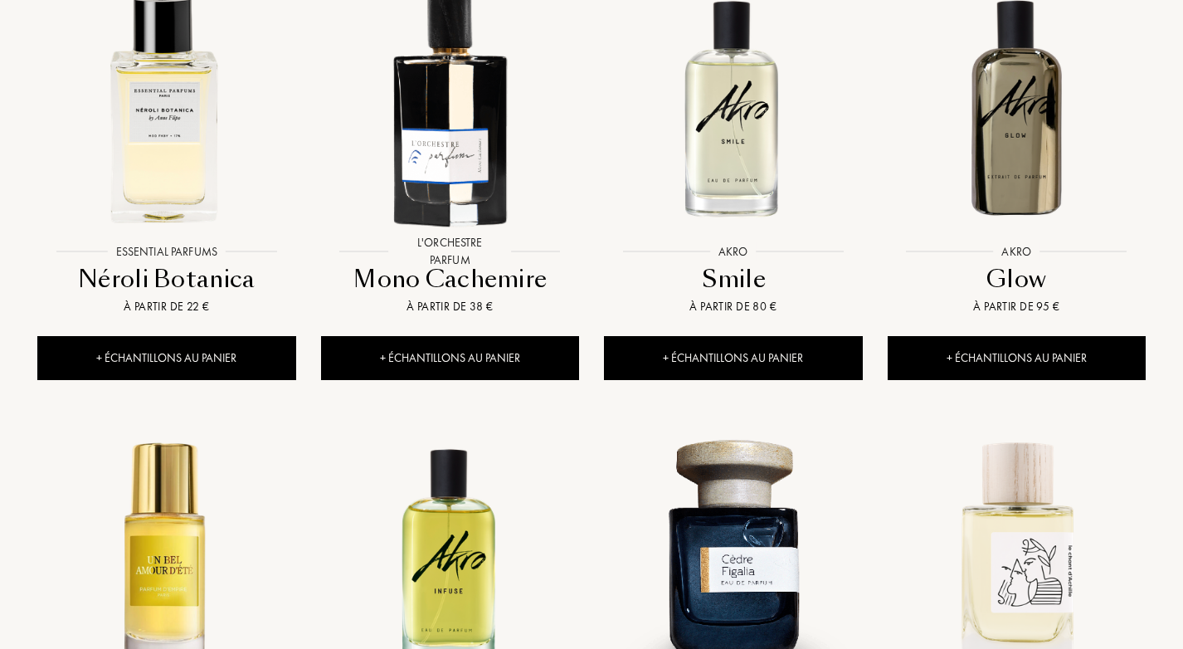
scroll to position [1225, 0]
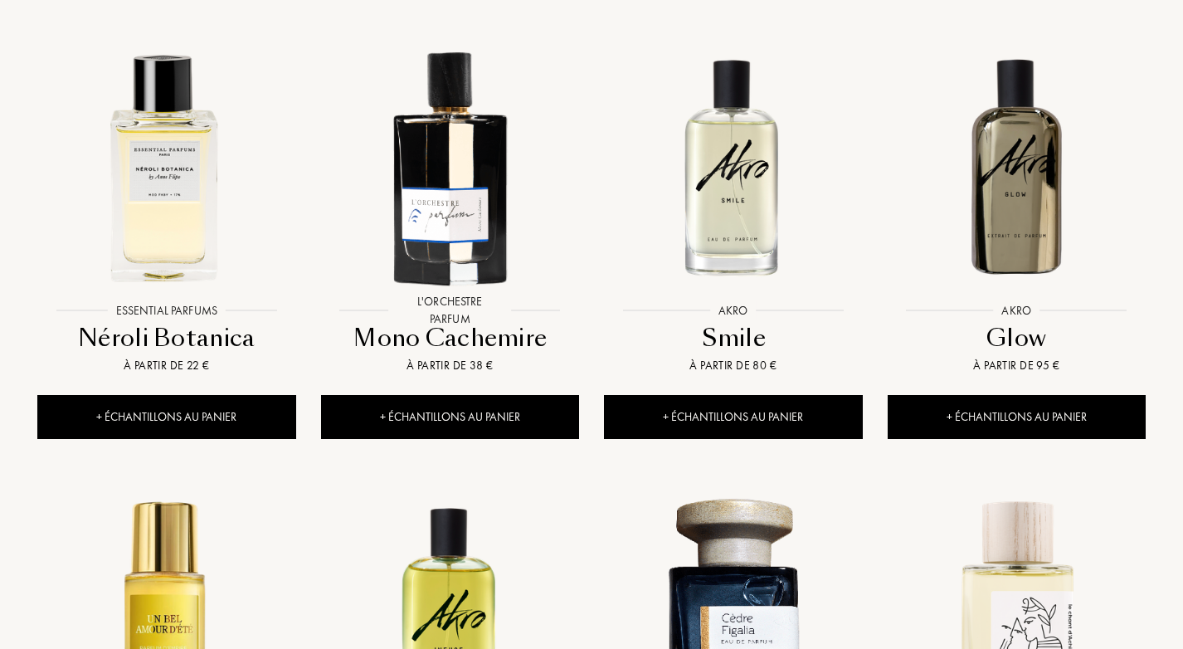
click at [709, 86] on img at bounding box center [733, 165] width 255 height 255
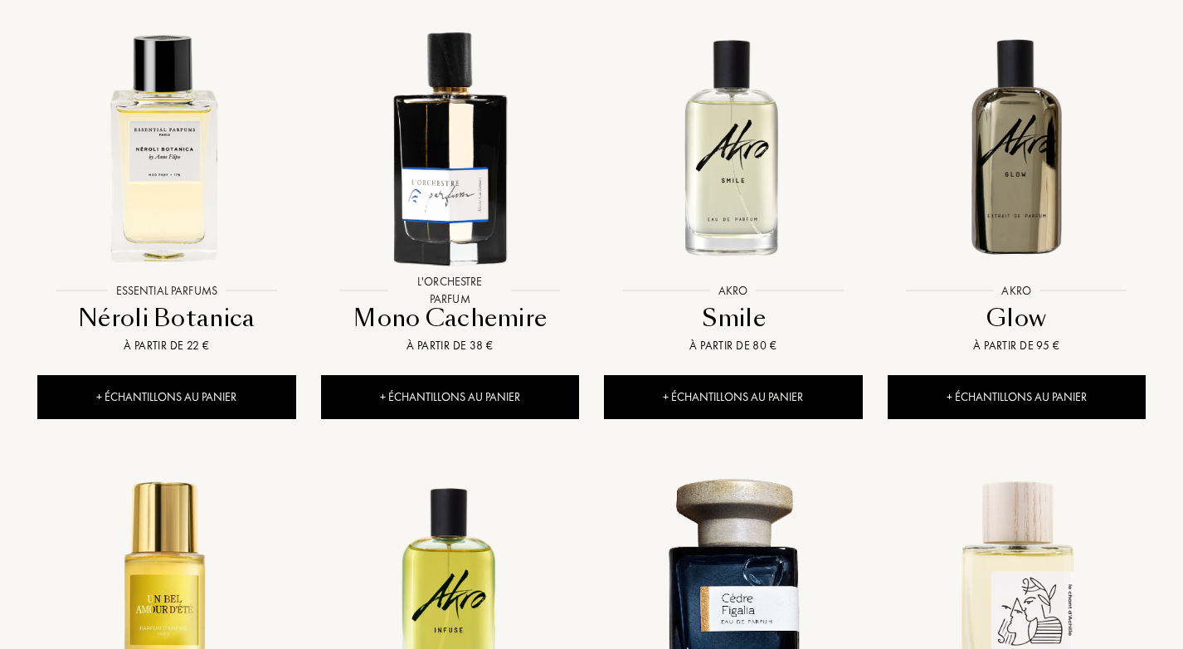
scroll to position [1402, 0]
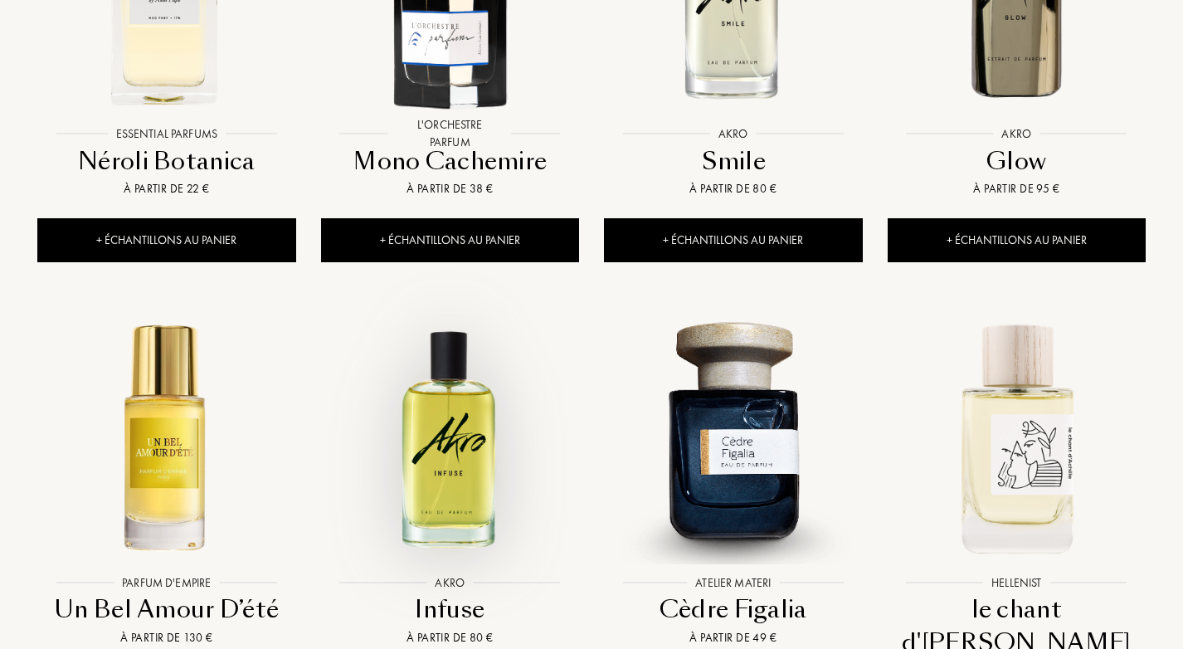
click at [479, 372] on img at bounding box center [450, 436] width 255 height 255
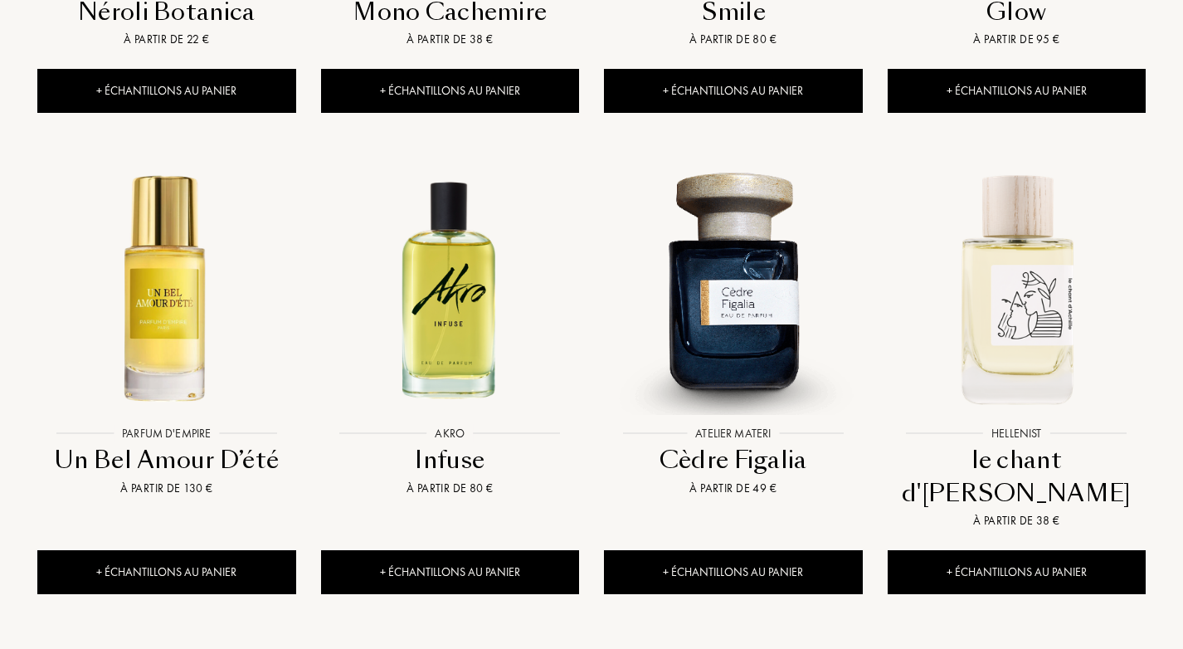
scroll to position [1620, 0]
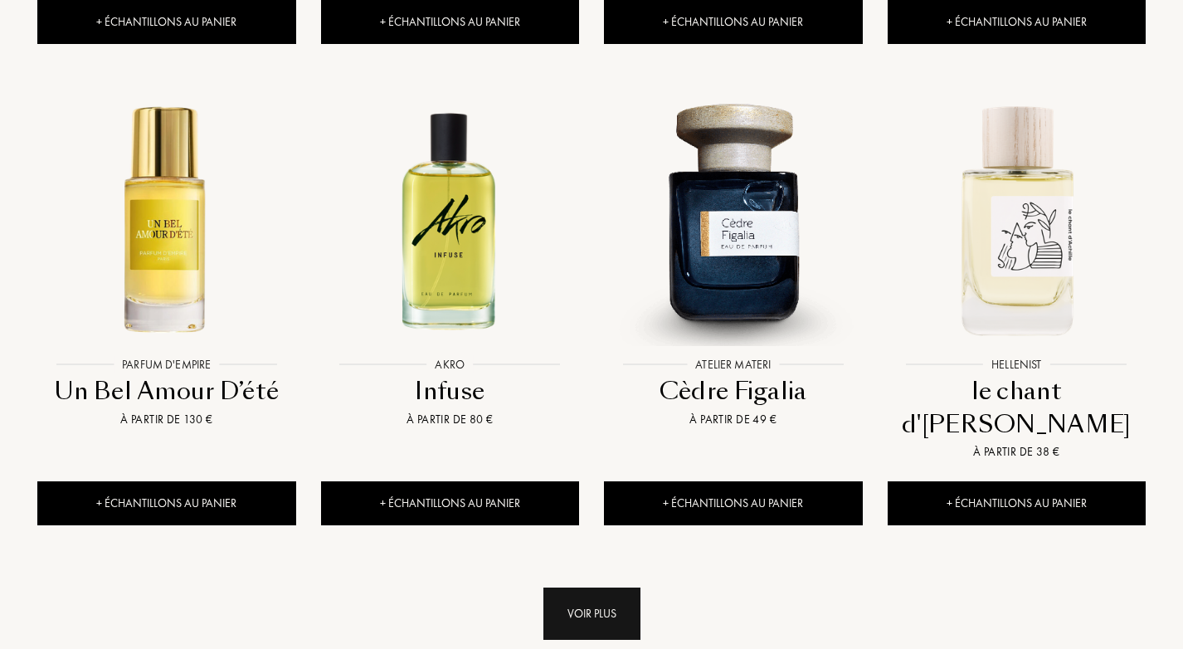
click at [578, 587] on div "Voir plus" at bounding box center [591, 613] width 97 height 52
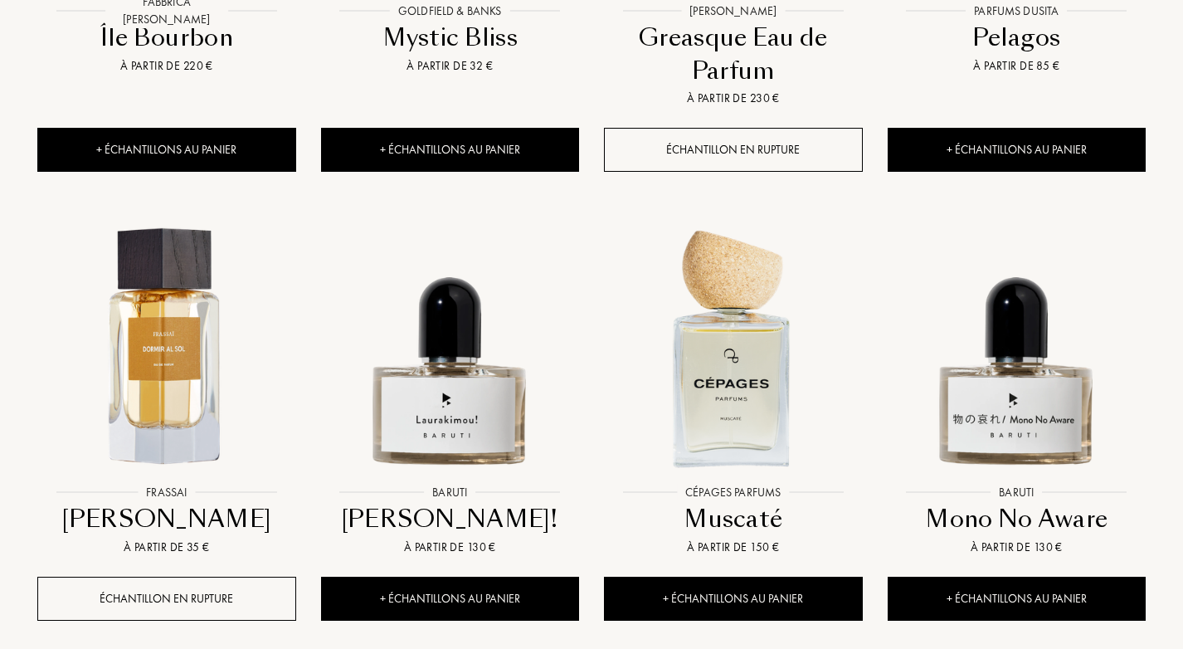
scroll to position [2961, 0]
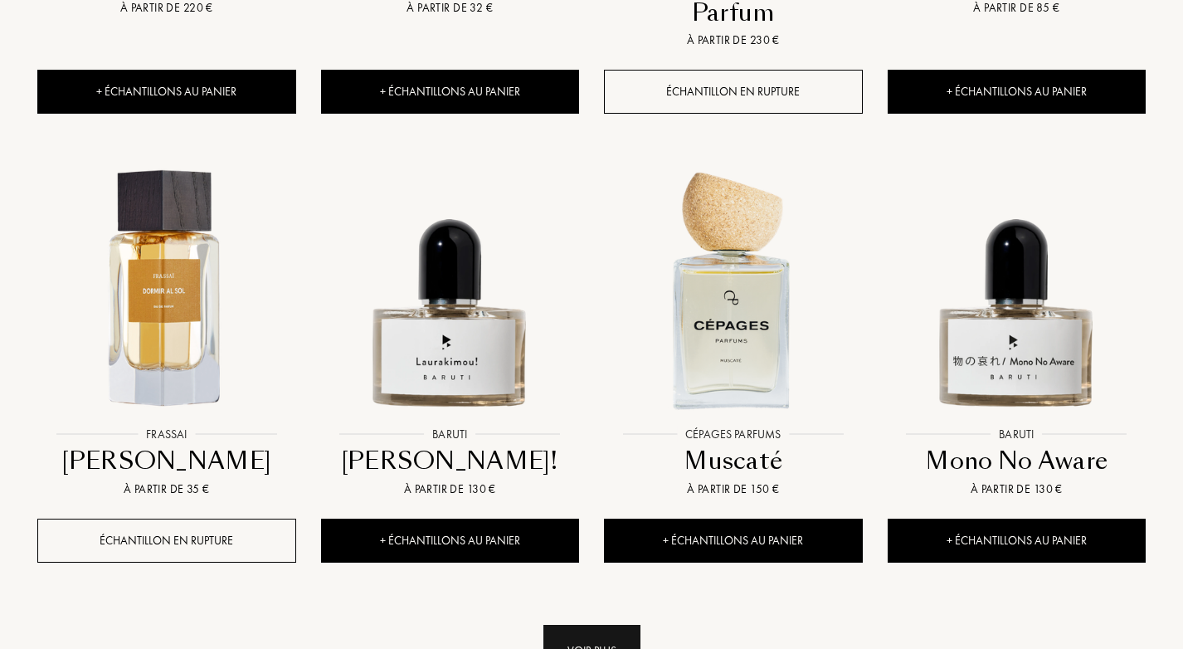
click at [584, 625] on div "Voir plus" at bounding box center [591, 651] width 97 height 52
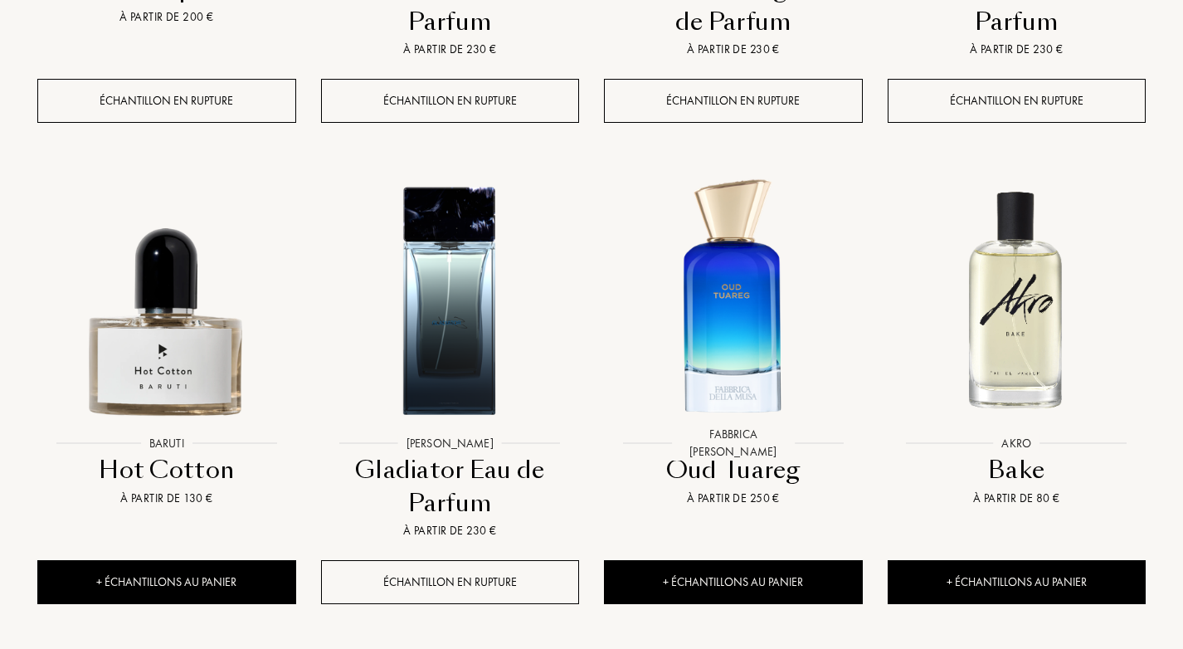
scroll to position [4552, 0]
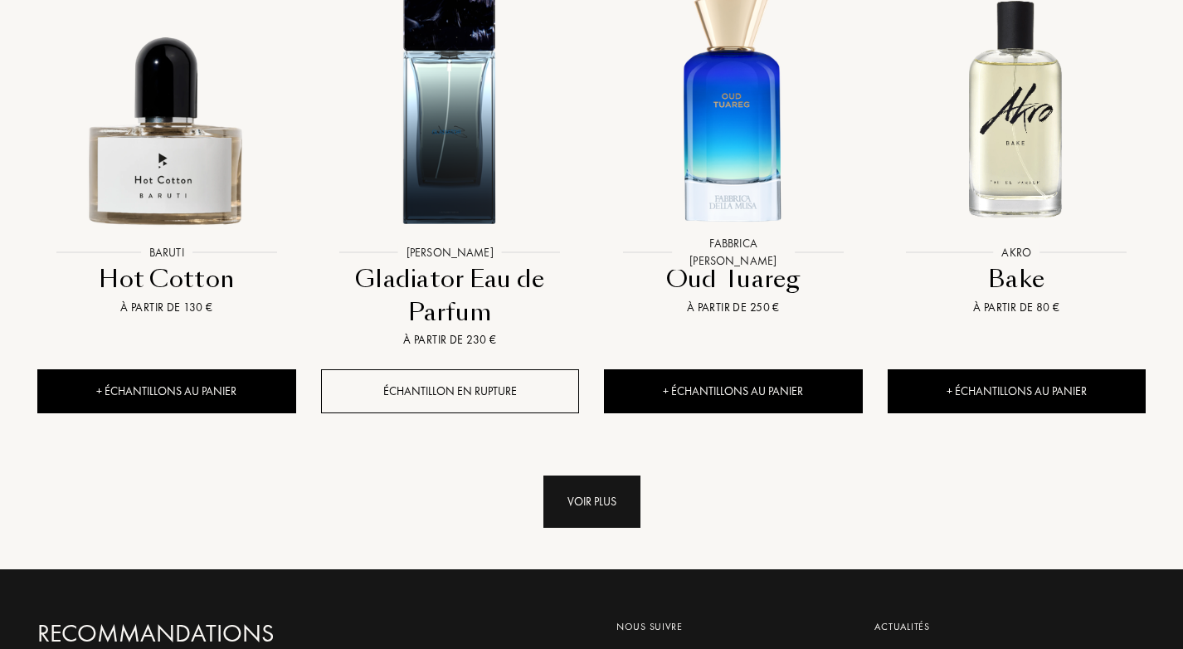
click at [572, 475] on div "Voir plus" at bounding box center [591, 501] width 97 height 52
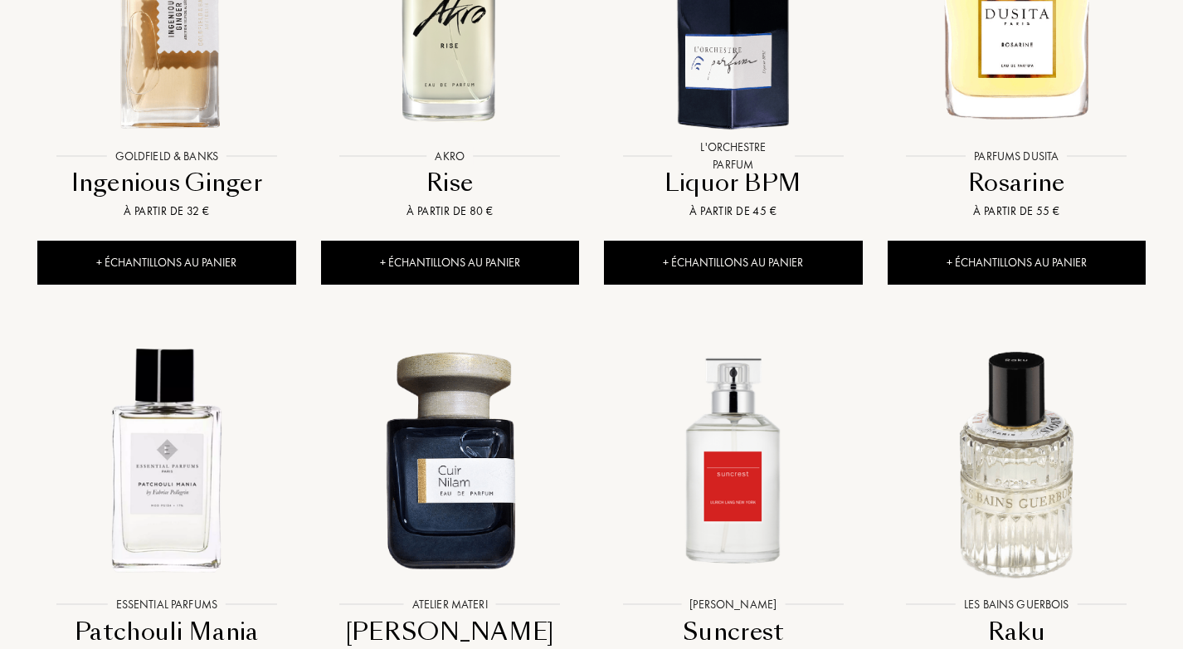
scroll to position [5095, 0]
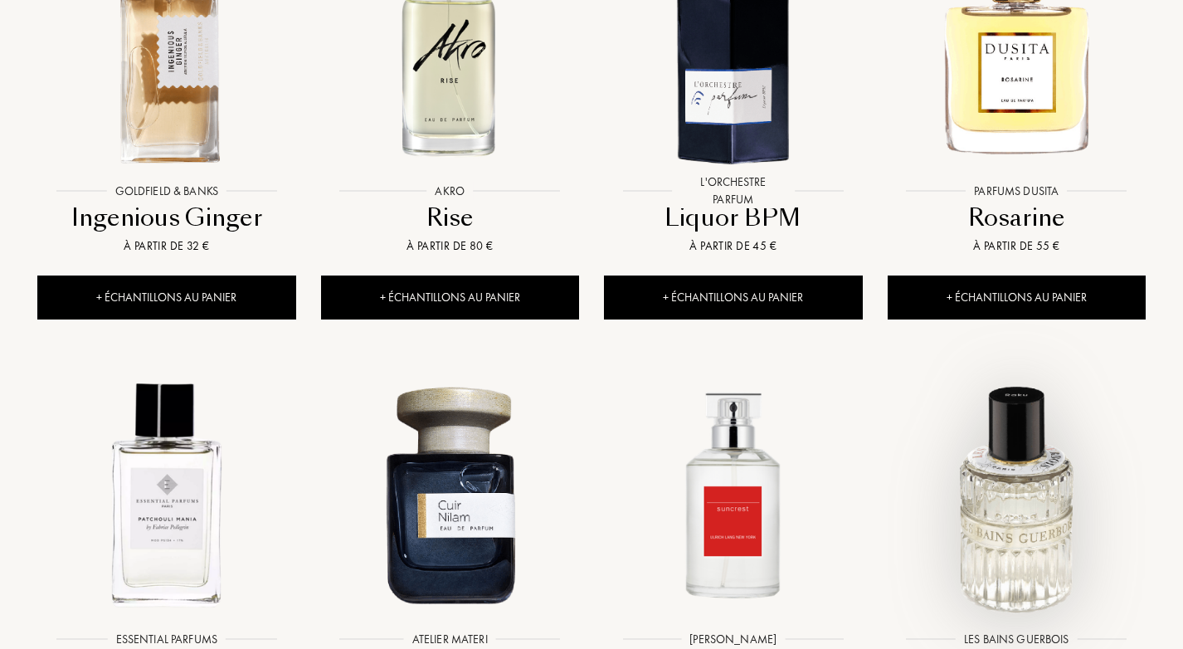
click at [1033, 436] on img at bounding box center [1016, 494] width 255 height 255
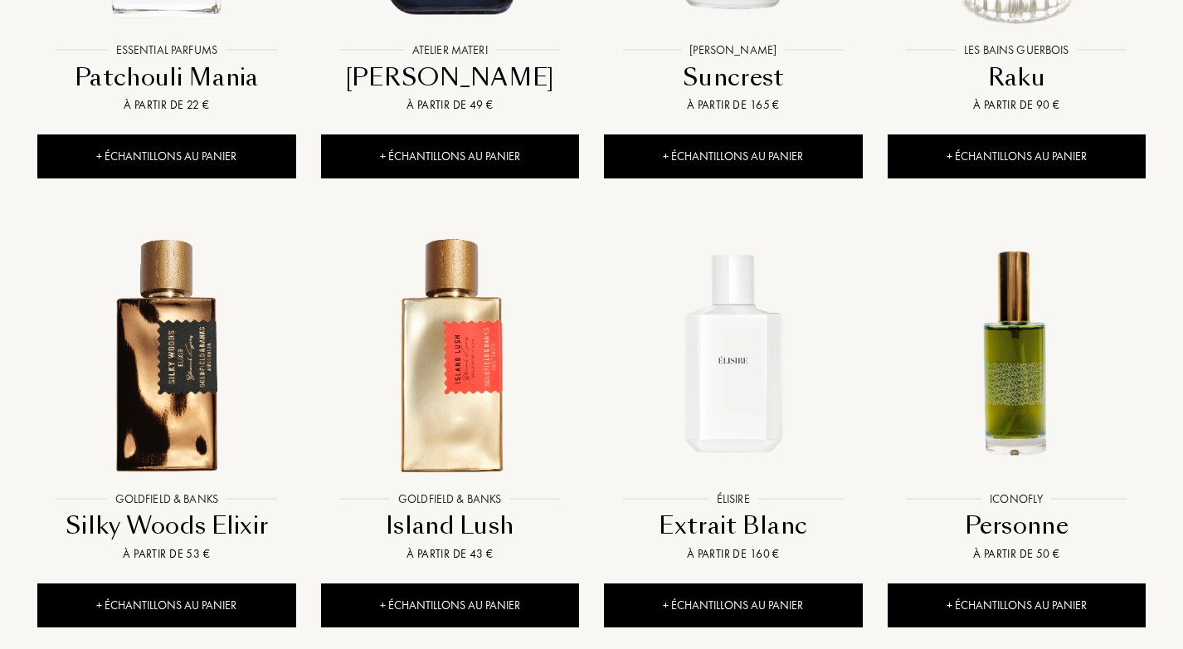
scroll to position [5843, 0]
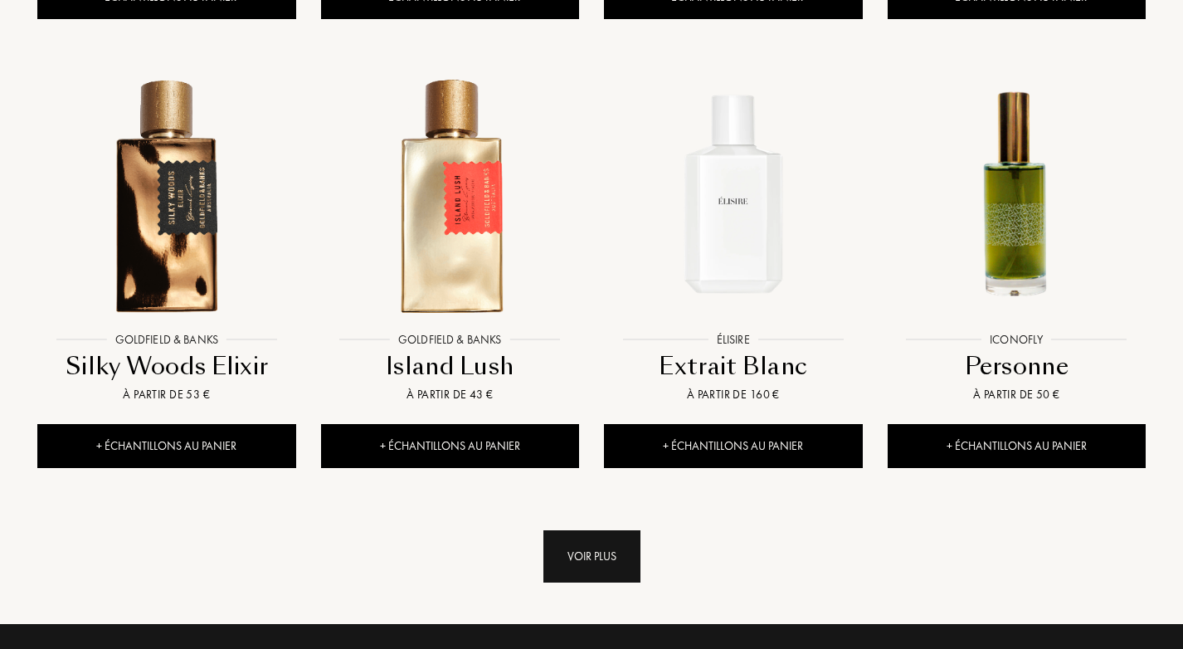
click at [557, 530] on div "Voir plus" at bounding box center [591, 556] width 97 height 52
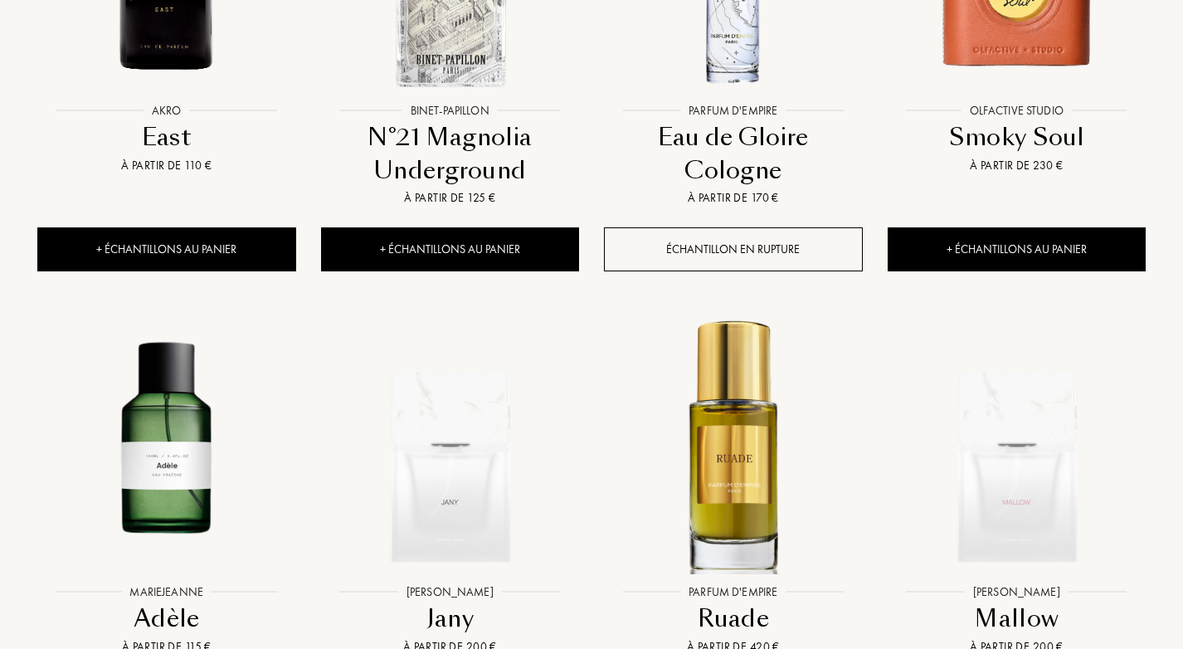
scroll to position [6532, 0]
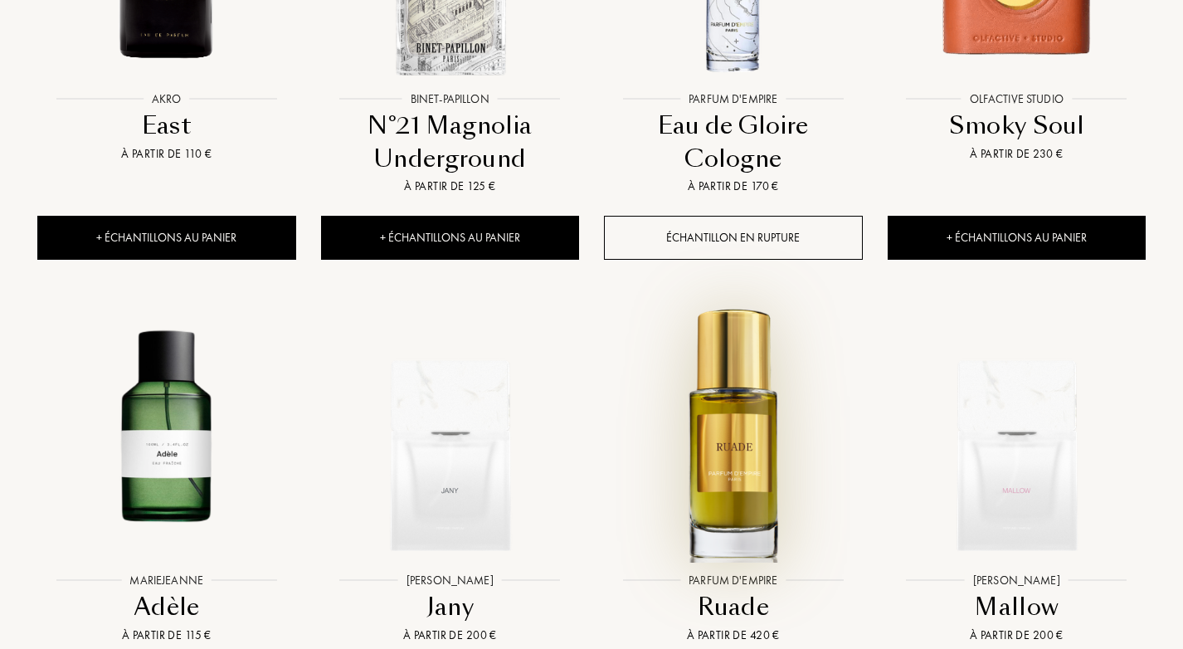
click at [752, 408] on img at bounding box center [733, 434] width 255 height 255
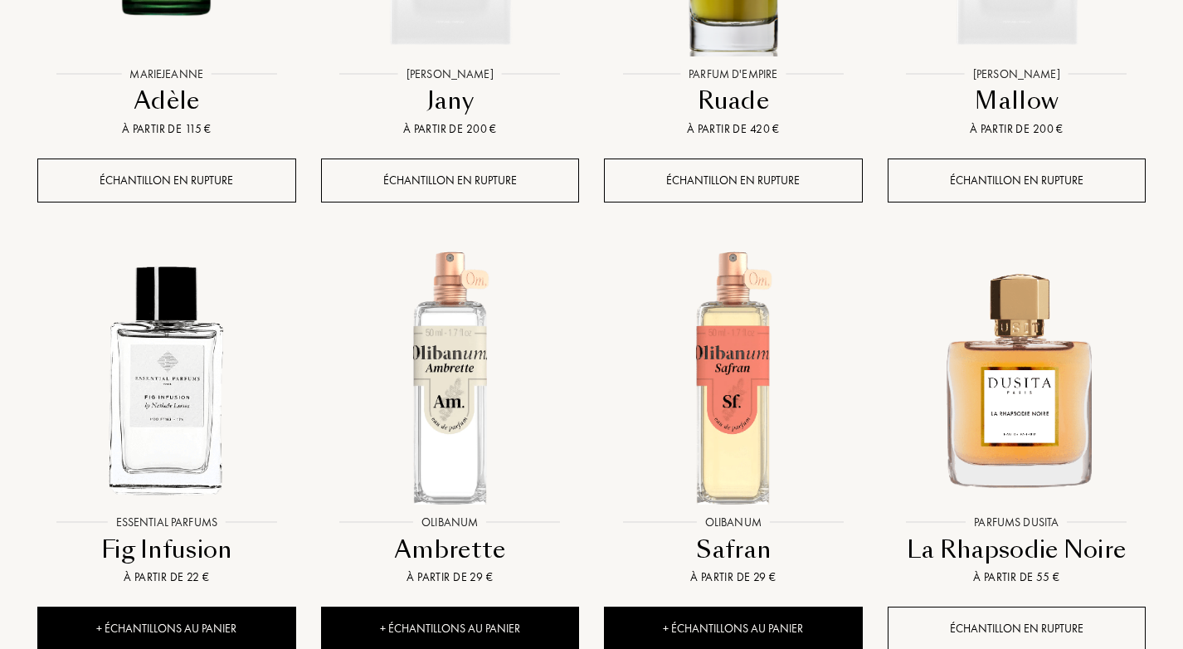
scroll to position [7101, 0]
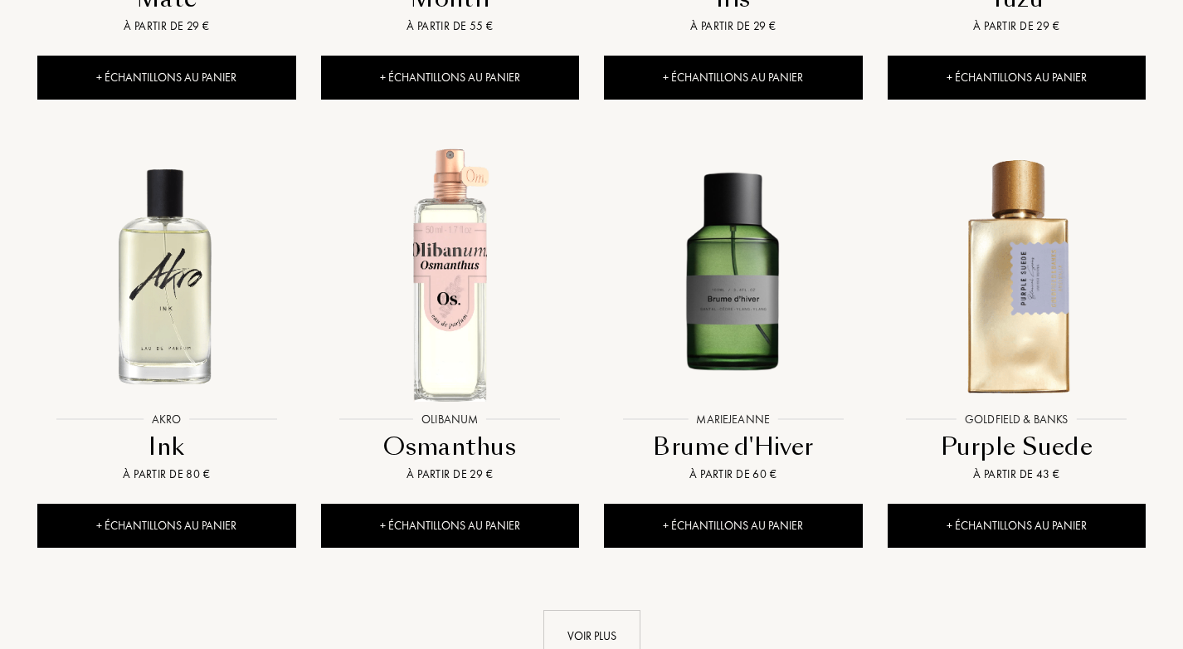
scroll to position [8498, 0]
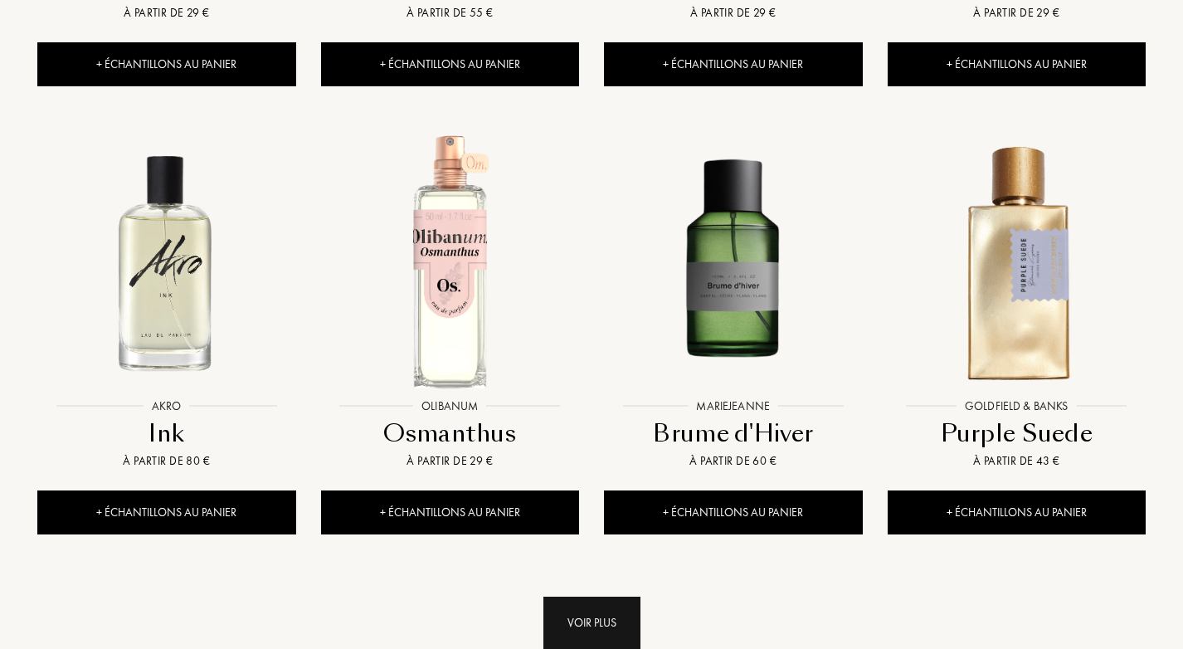
click at [627, 596] on div "Voir plus" at bounding box center [591, 622] width 97 height 52
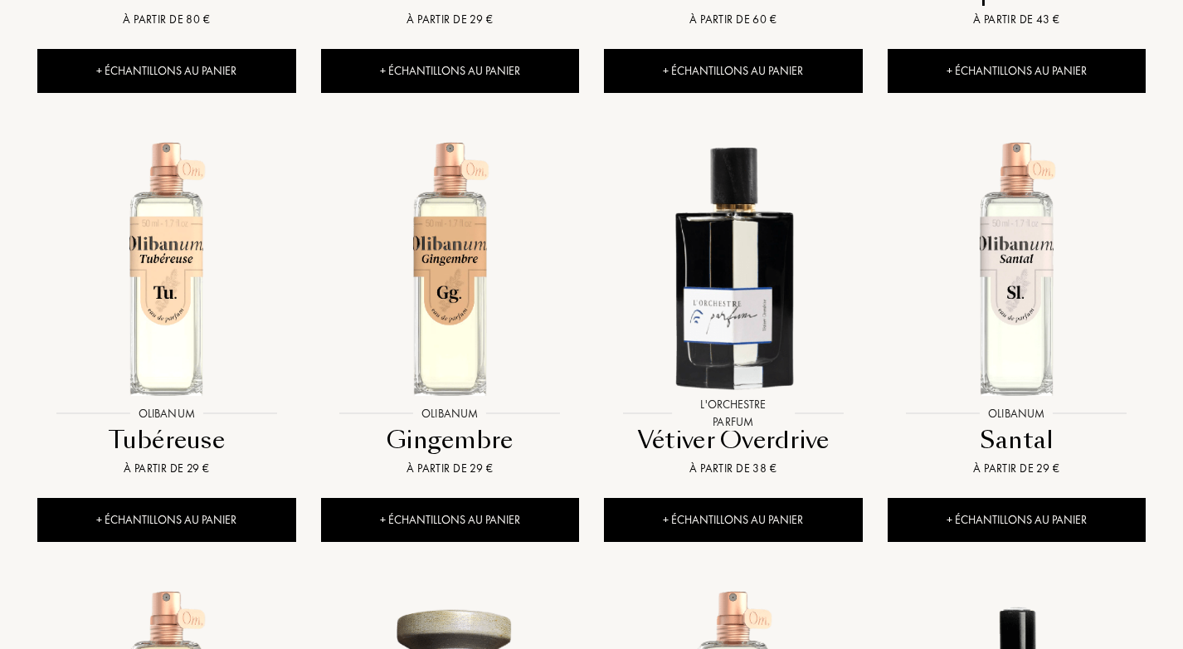
scroll to position [8954, 0]
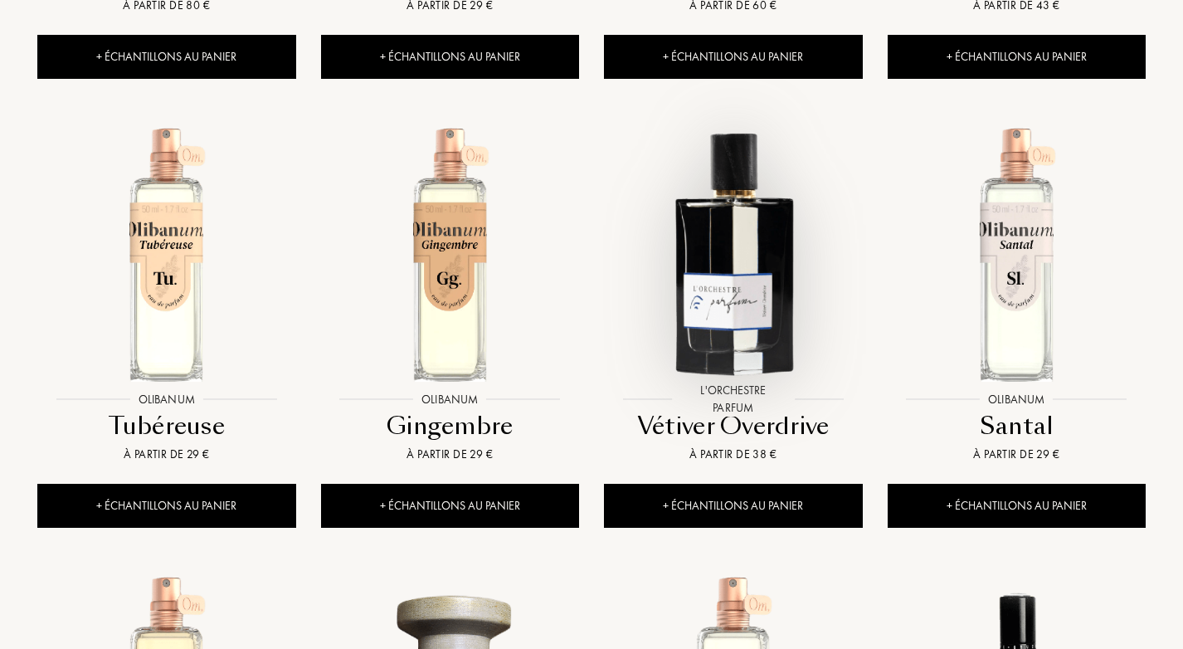
click at [720, 244] on img at bounding box center [733, 253] width 255 height 255
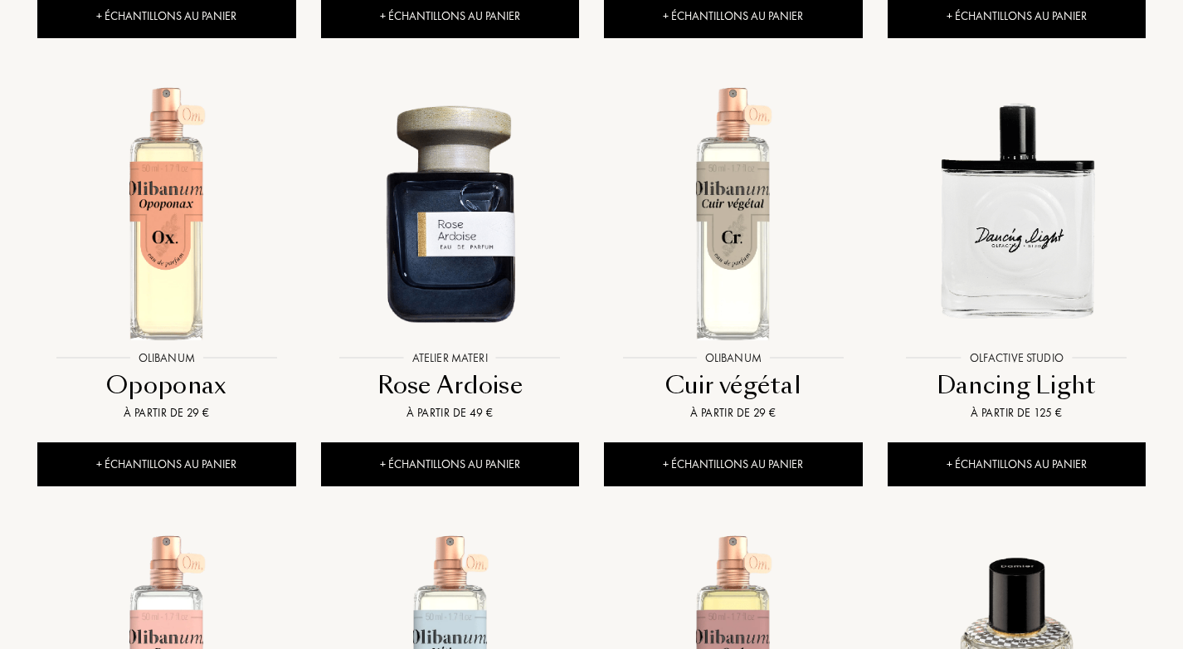
scroll to position [9387, 0]
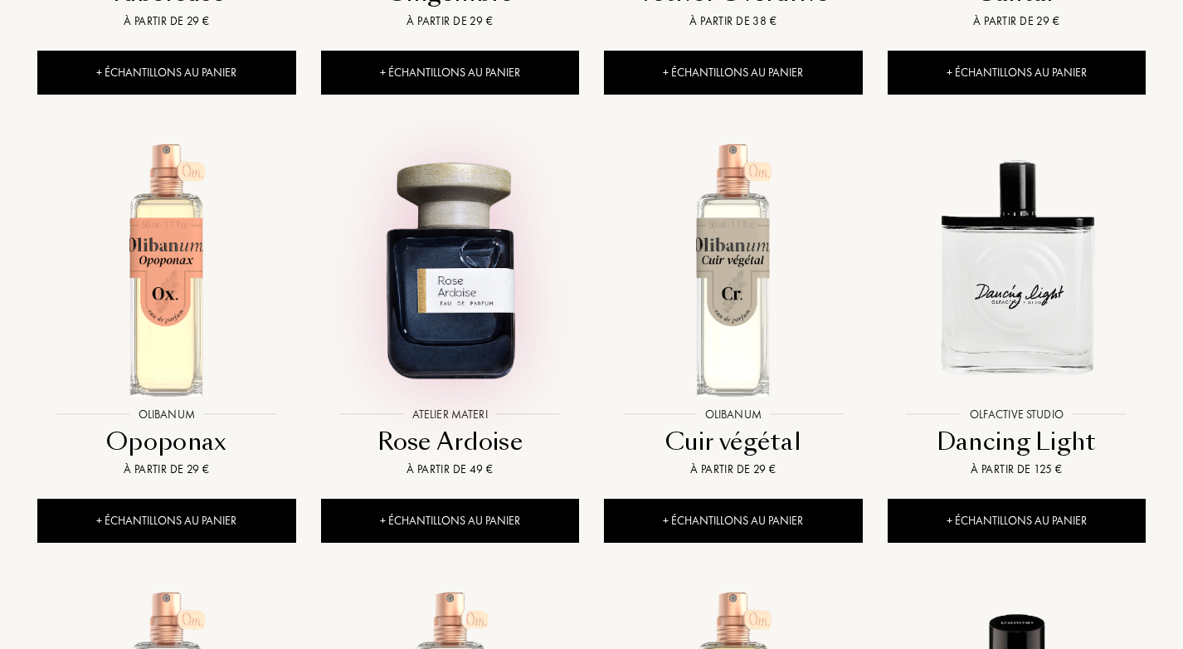
click at [431, 251] on img at bounding box center [450, 269] width 255 height 255
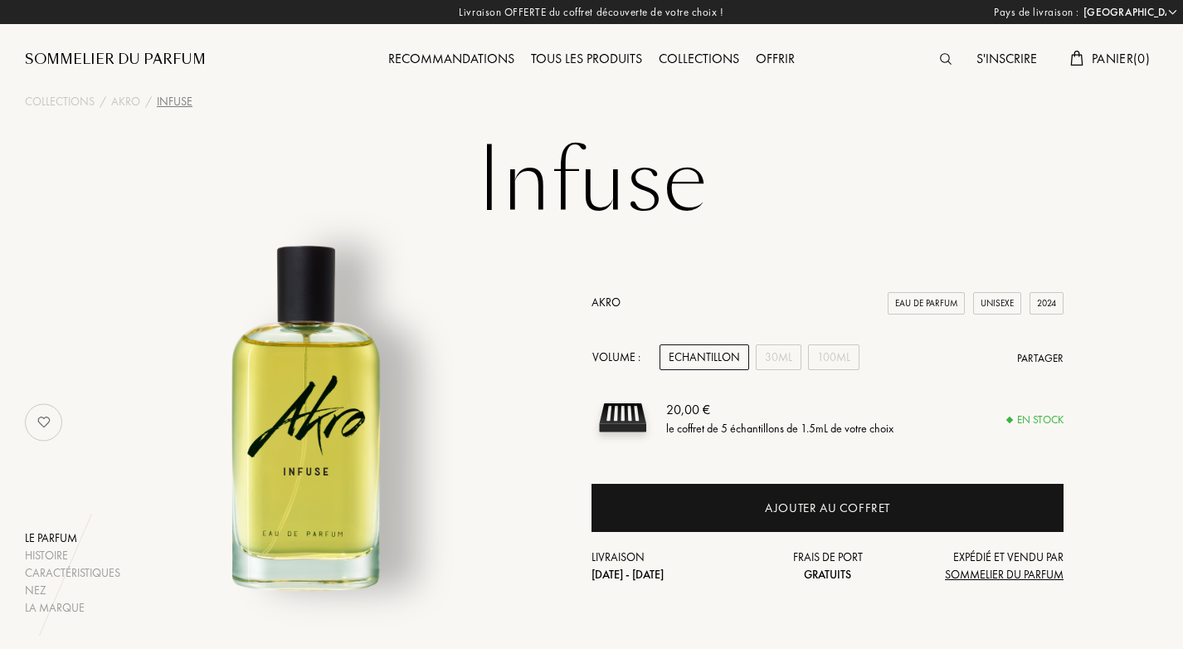
select select "FR"
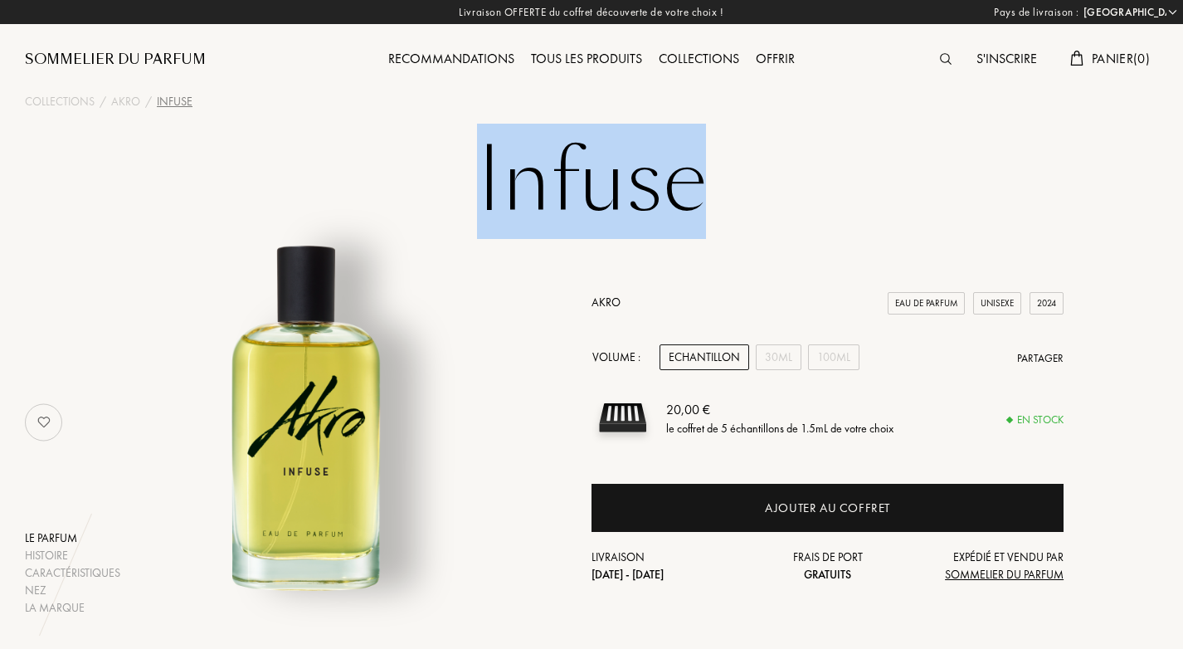
drag, startPoint x: 1182, startPoint y: 107, endPoint x: 1185, endPoint y: 142, distance: 34.9
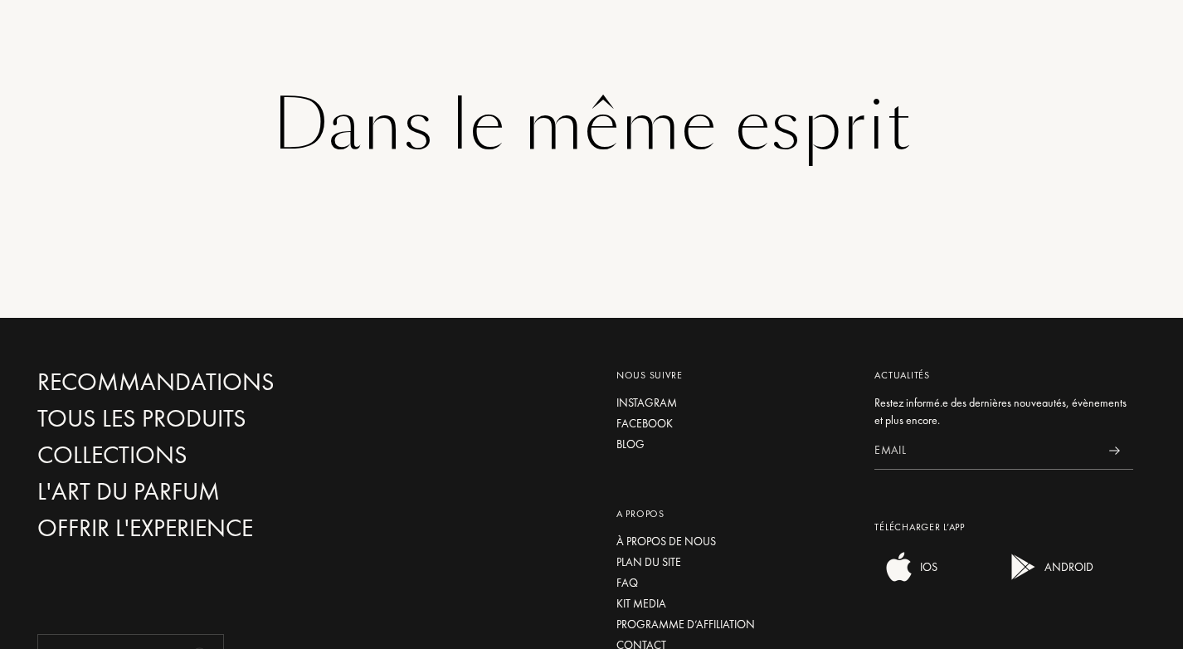
scroll to position [2696, 0]
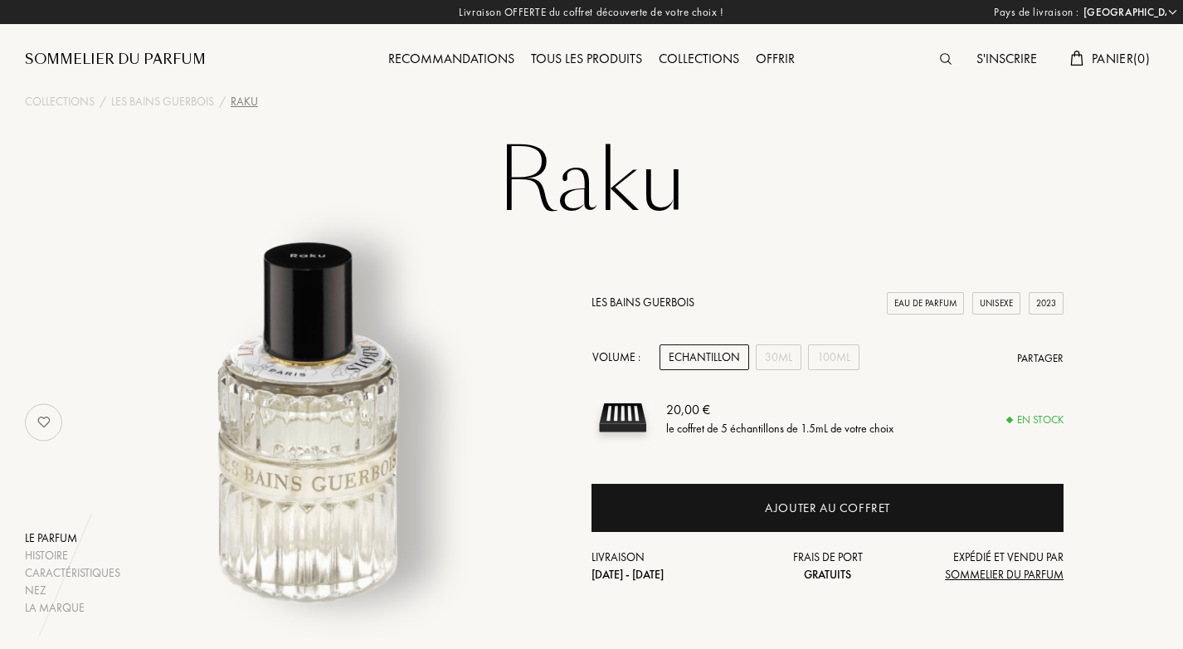
select select "FR"
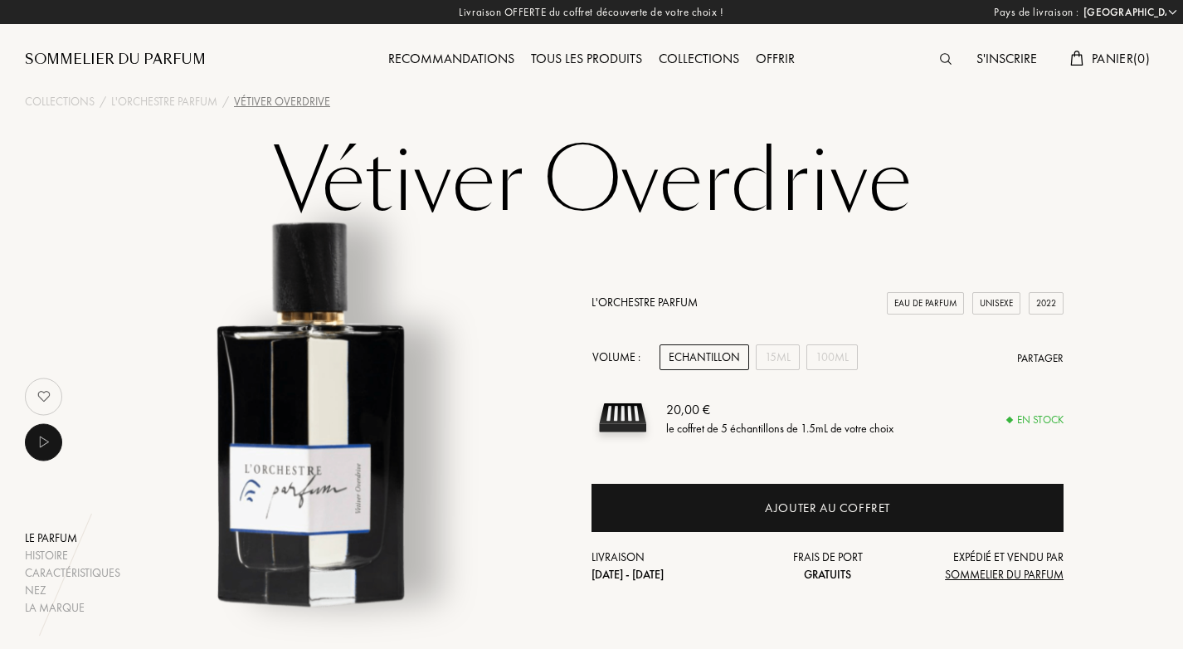
select select "FR"
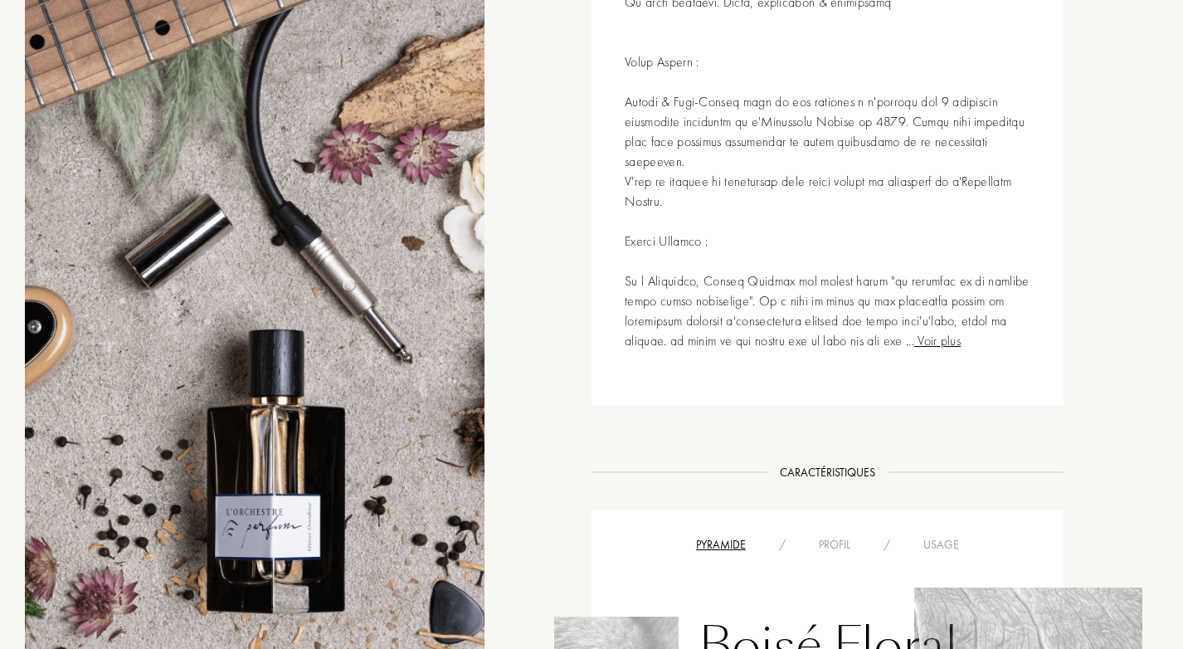
scroll to position [406, 0]
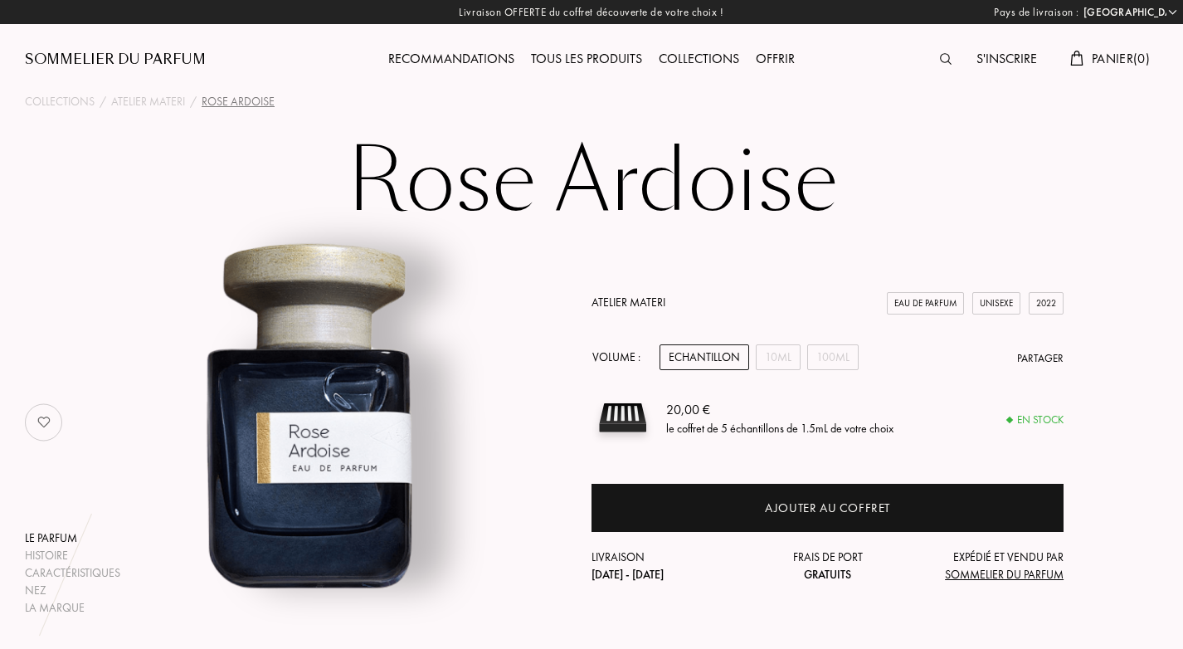
select select "FR"
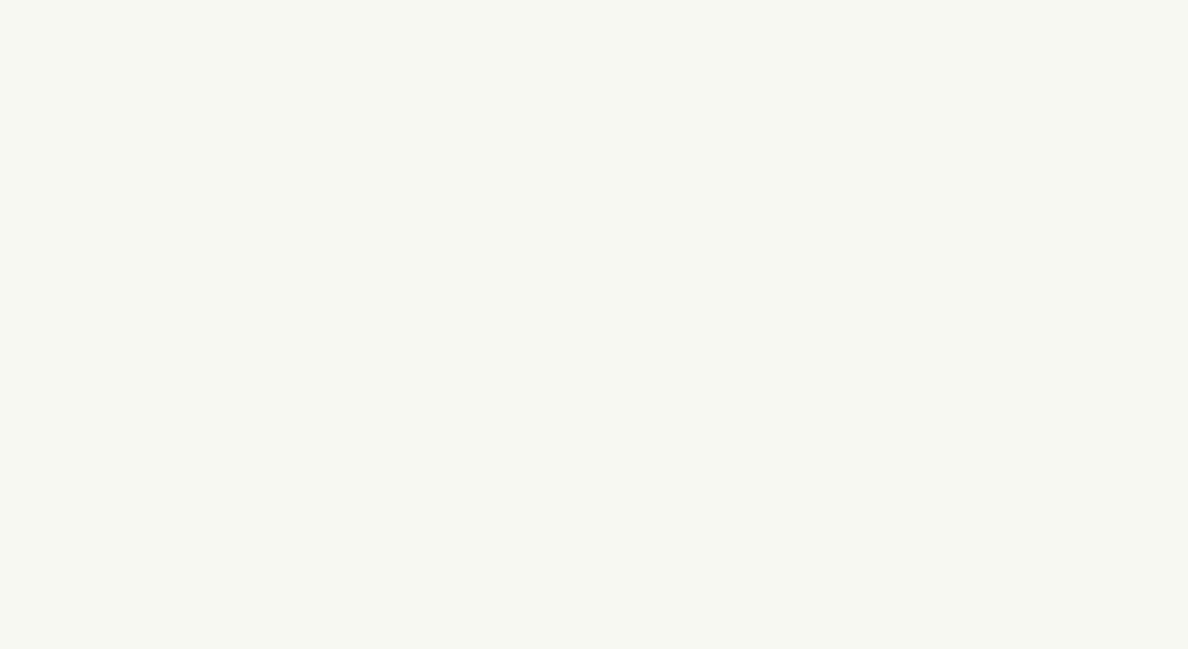
select select "FR"
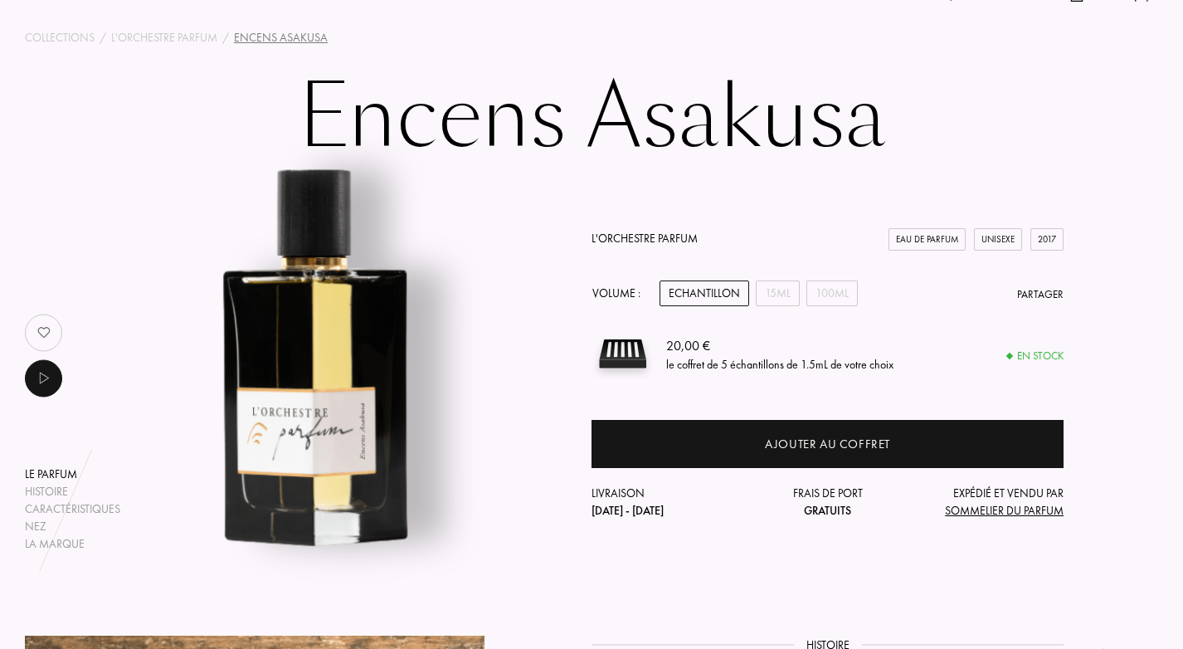
scroll to position [50, 0]
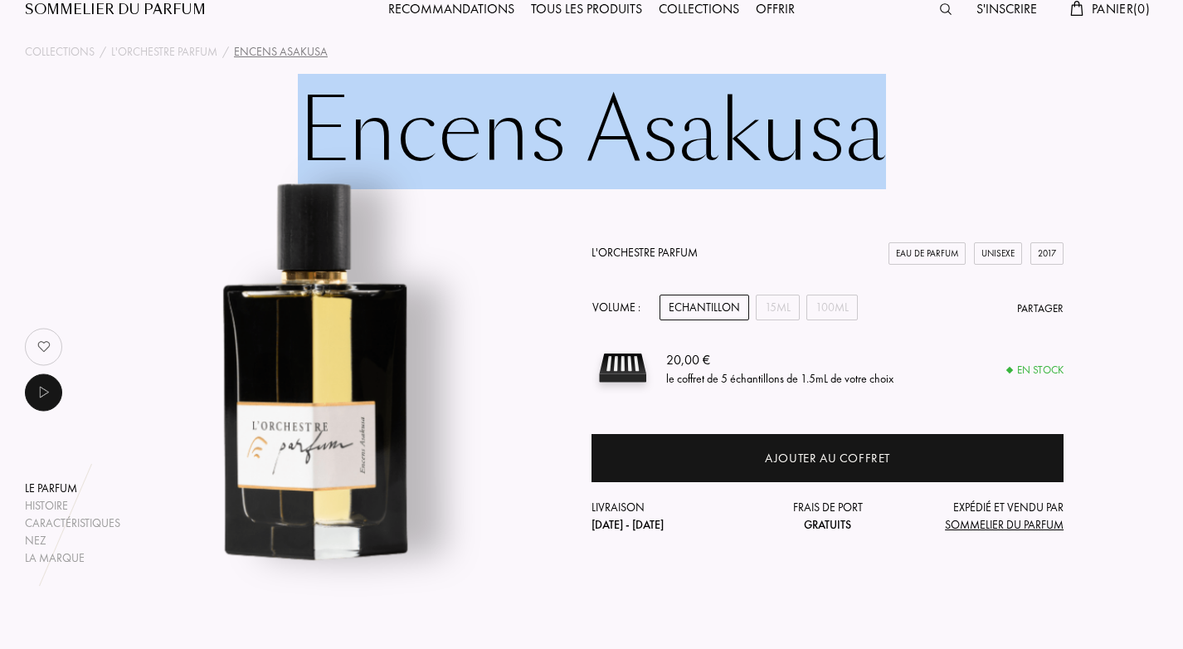
drag, startPoint x: 302, startPoint y: 125, endPoint x: 873, endPoint y: 148, distance: 571.2
click at [873, 148] on h1 "Encens Asakusa" at bounding box center [592, 131] width 830 height 91
drag, startPoint x: 873, startPoint y: 148, endPoint x: 864, endPoint y: 147, distance: 8.5
copy h1 "Encens Asakusa"
